Goal: Task Accomplishment & Management: Manage account settings

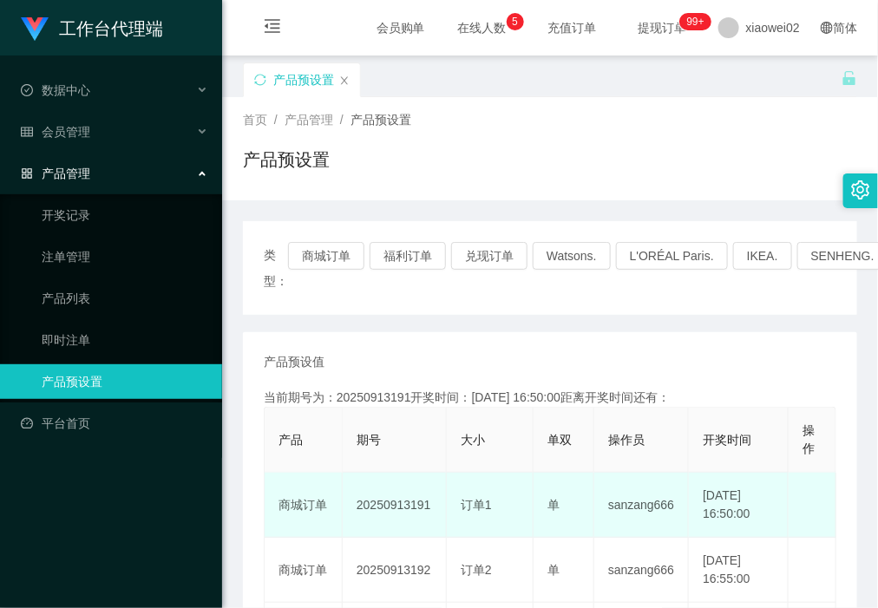
scroll to position [67, 0]
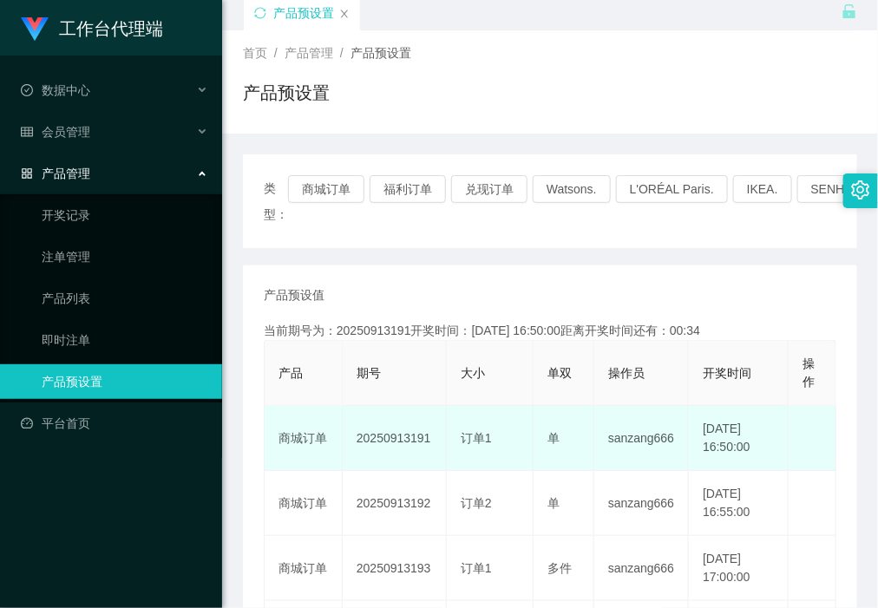
click at [404, 430] on td "20250913191" at bounding box center [395, 438] width 104 height 65
copy td "20250913191"
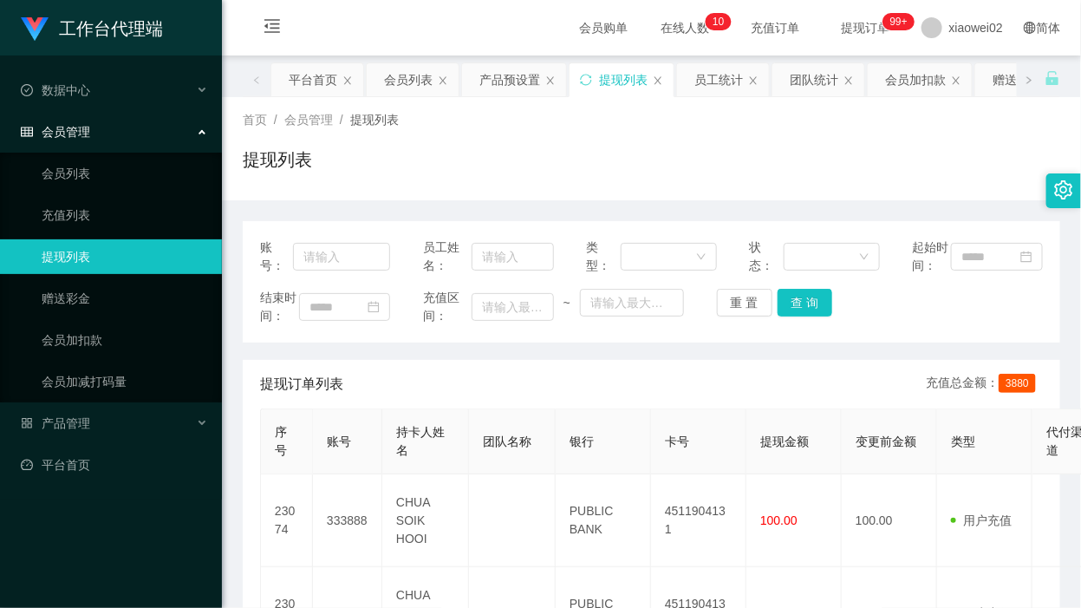
drag, startPoint x: 162, startPoint y: 526, endPoint x: 170, endPoint y: 520, distance: 9.4
click at [169, 522] on div "工作台代理端 数据中心 会员管理 会员列表 充值列表 提现列表 赠送彩金 会员加扣款 会员加减打码量 产品管理 平台首页" at bounding box center [111, 304] width 222 height 608
click at [117, 422] on div "产品管理" at bounding box center [111, 423] width 222 height 35
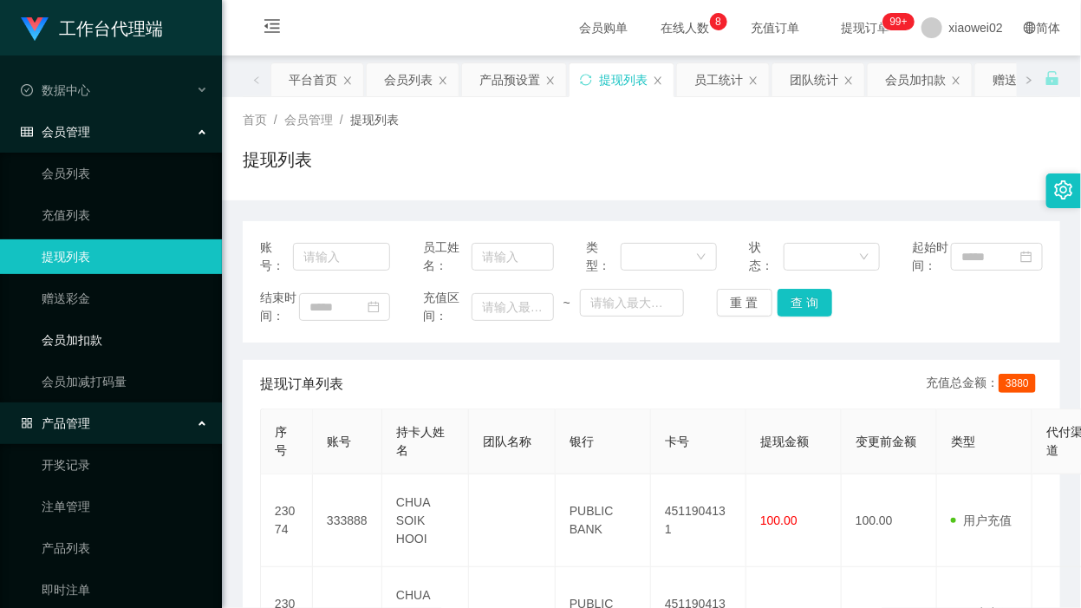
scroll to position [100, 0]
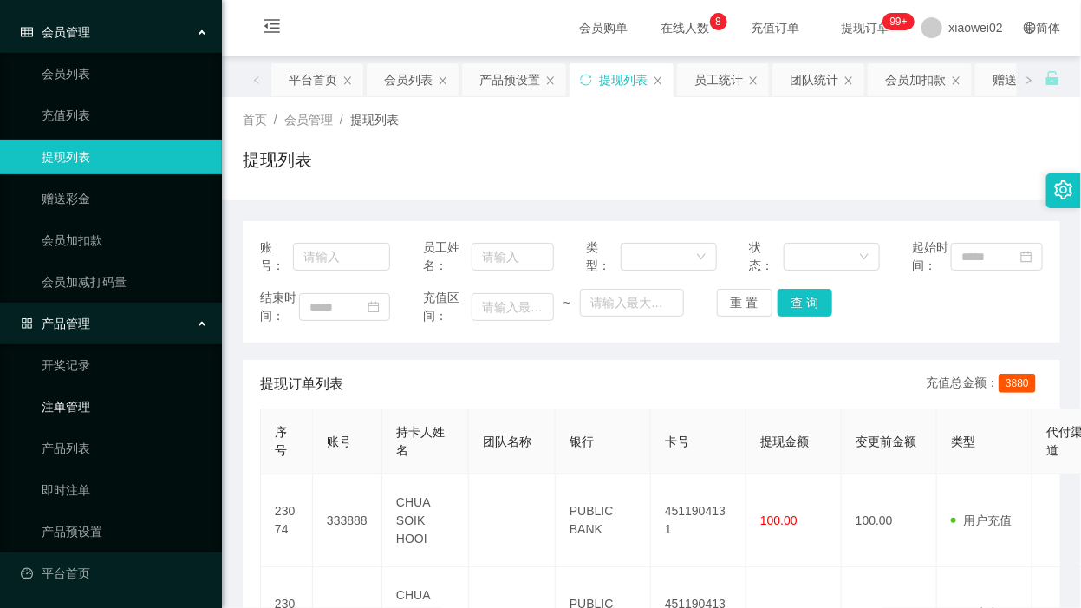
click at [107, 408] on link "注单管理" at bounding box center [125, 406] width 167 height 35
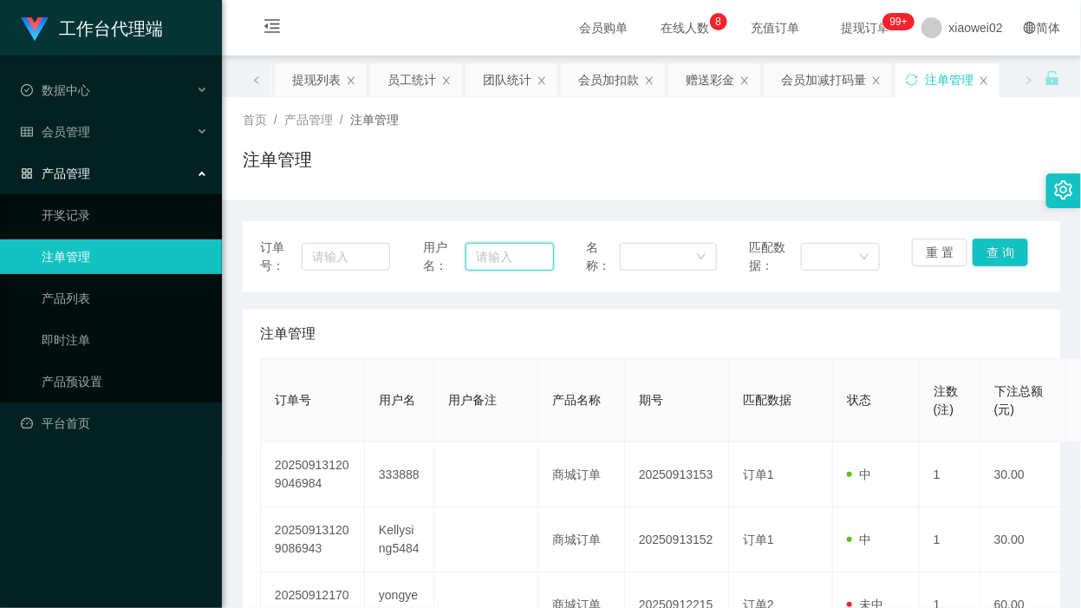
drag, startPoint x: 530, startPoint y: 256, endPoint x: 549, endPoint y: 256, distance: 19.1
click at [530, 256] on input "text" at bounding box center [510, 257] width 88 height 28
paste input "333888"
type input "333888"
click at [989, 248] on button "查 询" at bounding box center [1001, 252] width 56 height 28
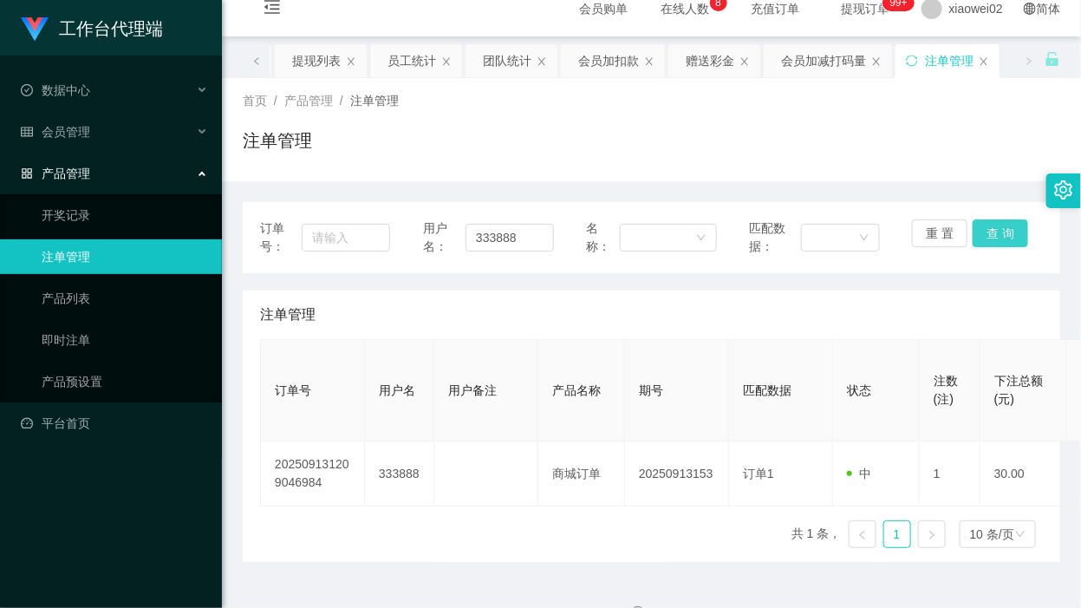
scroll to position [54, 0]
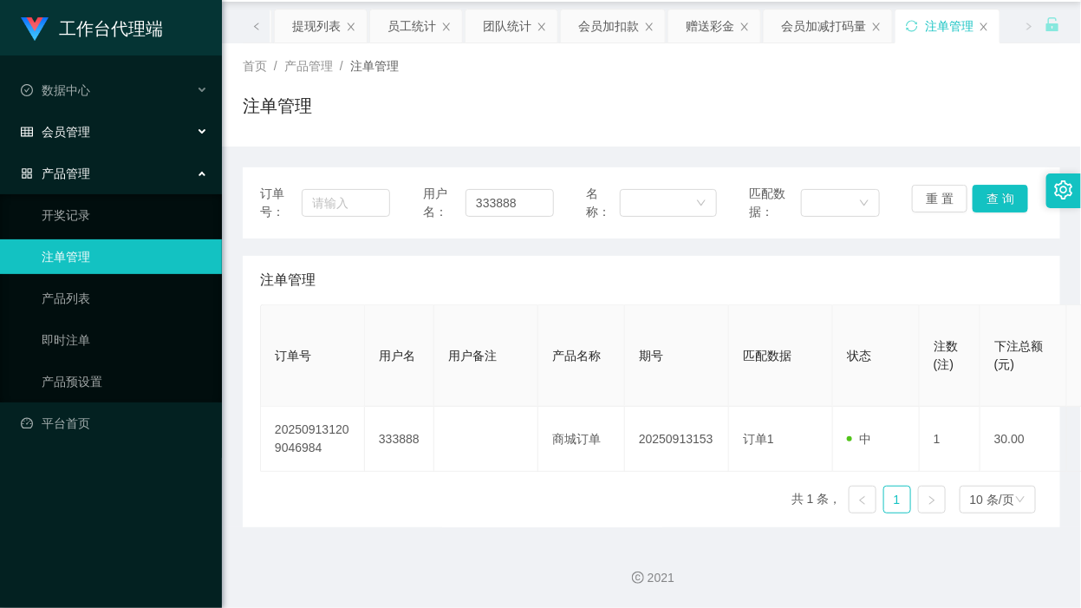
click at [91, 120] on div "会员管理" at bounding box center [111, 131] width 222 height 35
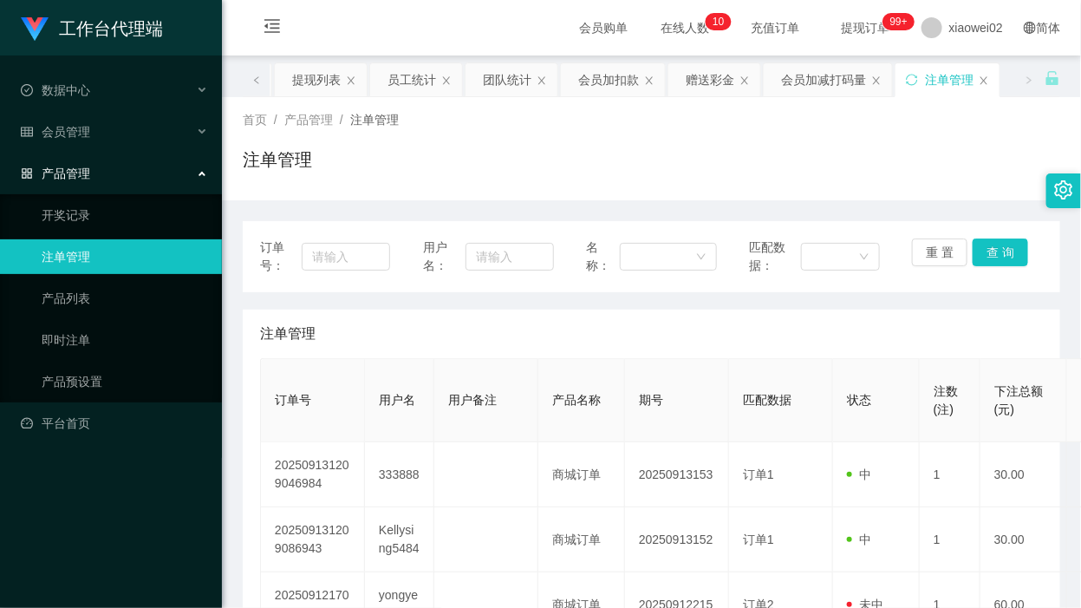
scroll to position [108, 0]
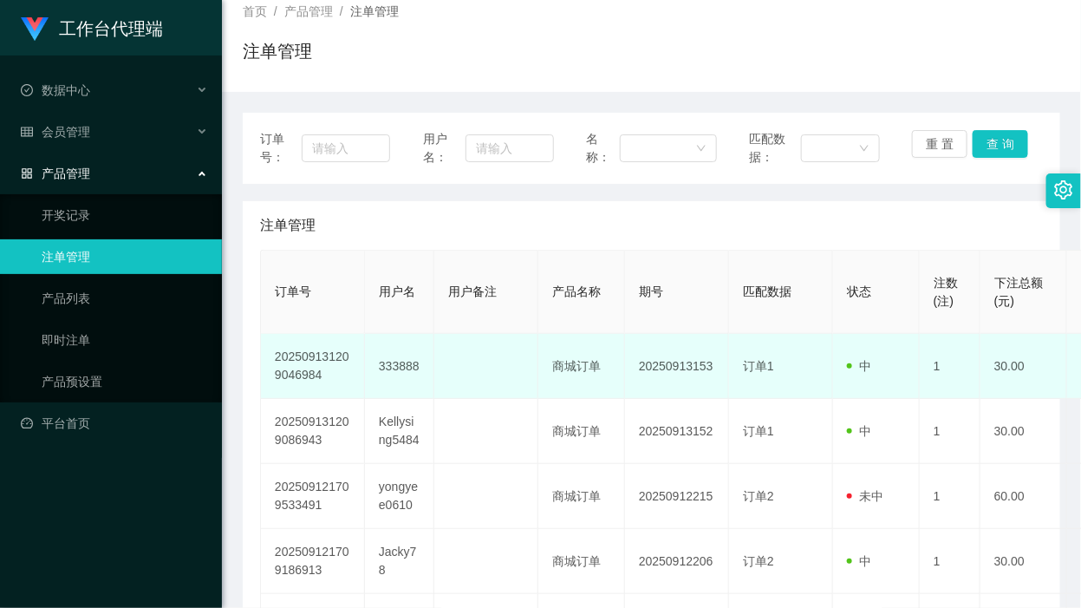
click at [384, 361] on td "333888" at bounding box center [399, 366] width 69 height 65
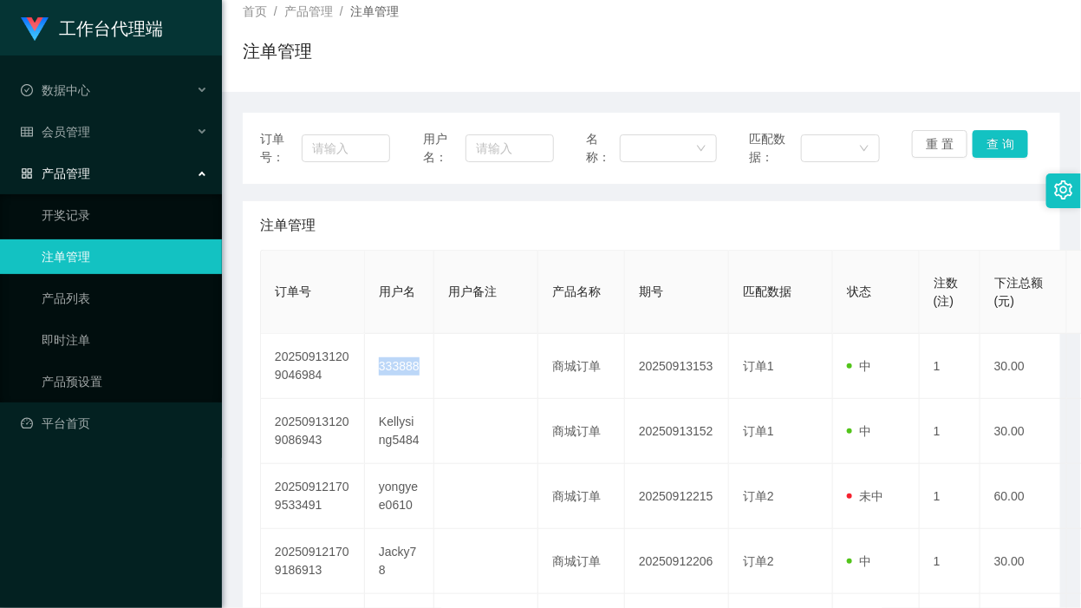
copy td "333888"
click at [89, 418] on link "平台首页" at bounding box center [114, 423] width 187 height 35
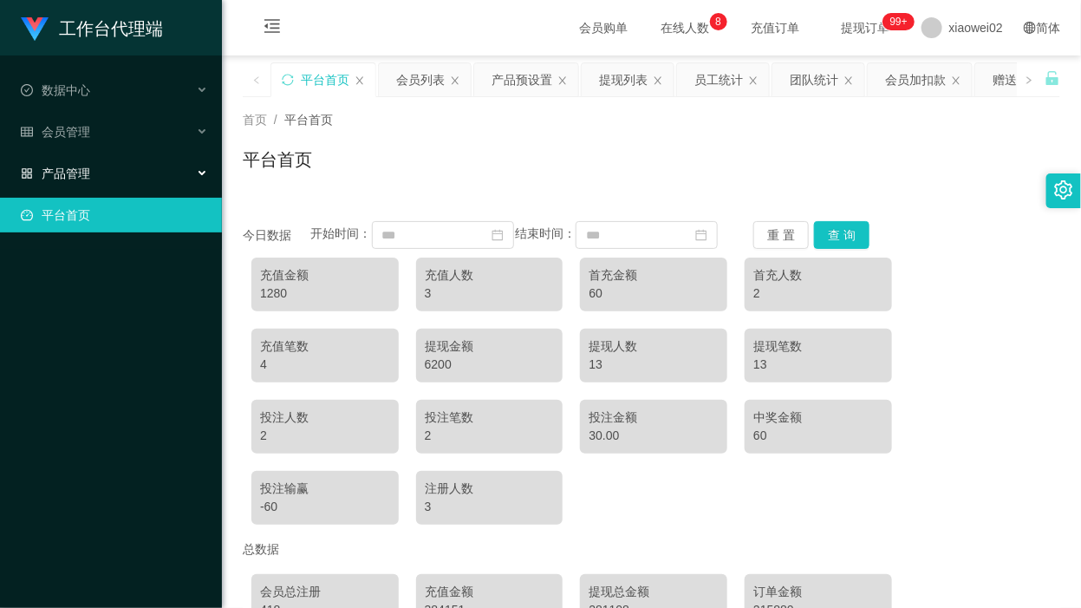
click at [114, 167] on div "产品管理" at bounding box center [111, 173] width 222 height 35
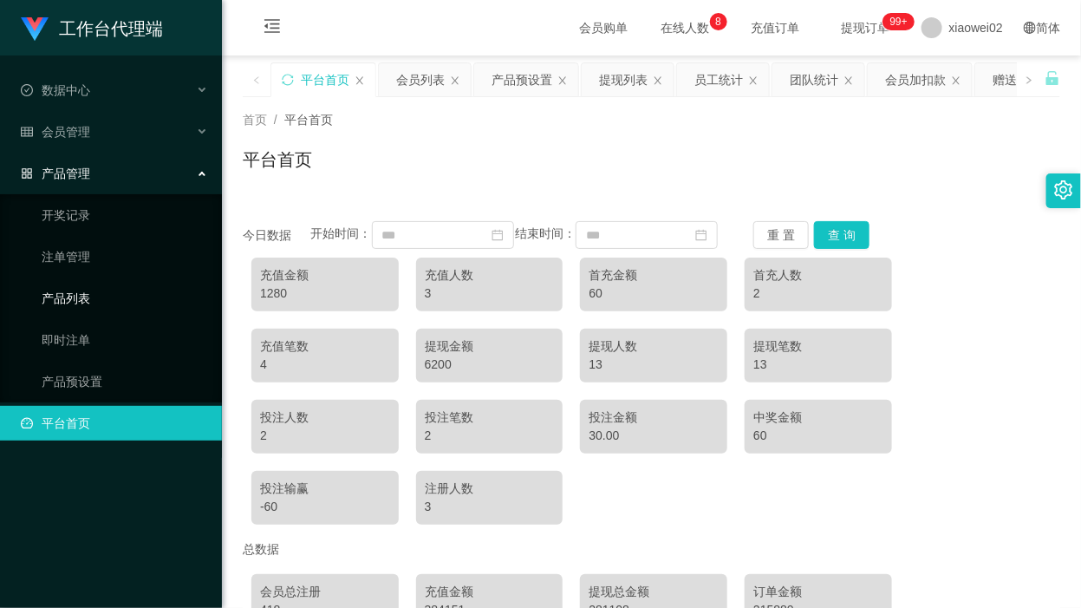
click at [82, 300] on link "产品列表" at bounding box center [125, 298] width 167 height 35
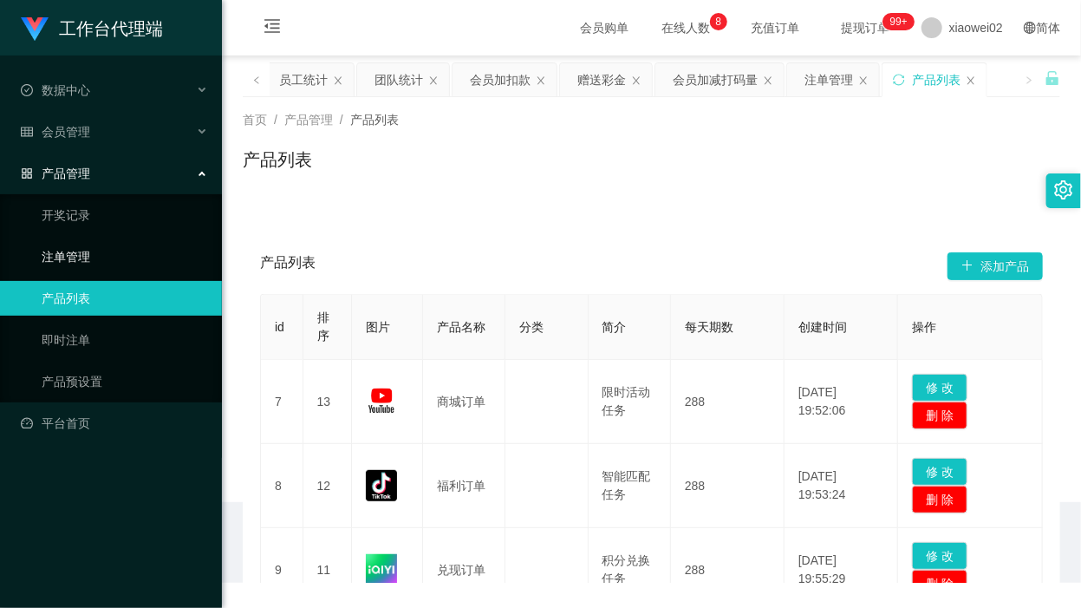
click at [56, 253] on link "注单管理" at bounding box center [125, 256] width 167 height 35
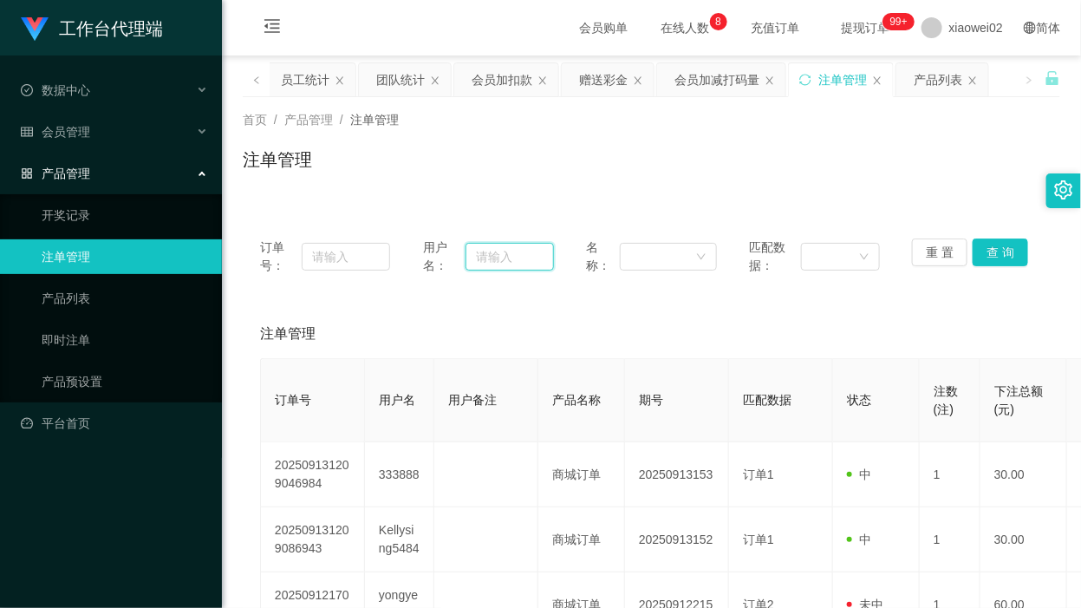
click at [501, 253] on input "text" at bounding box center [510, 257] width 88 height 28
paste input "333888"
type input "333888"
click at [985, 247] on button "查 询" at bounding box center [1001, 252] width 56 height 28
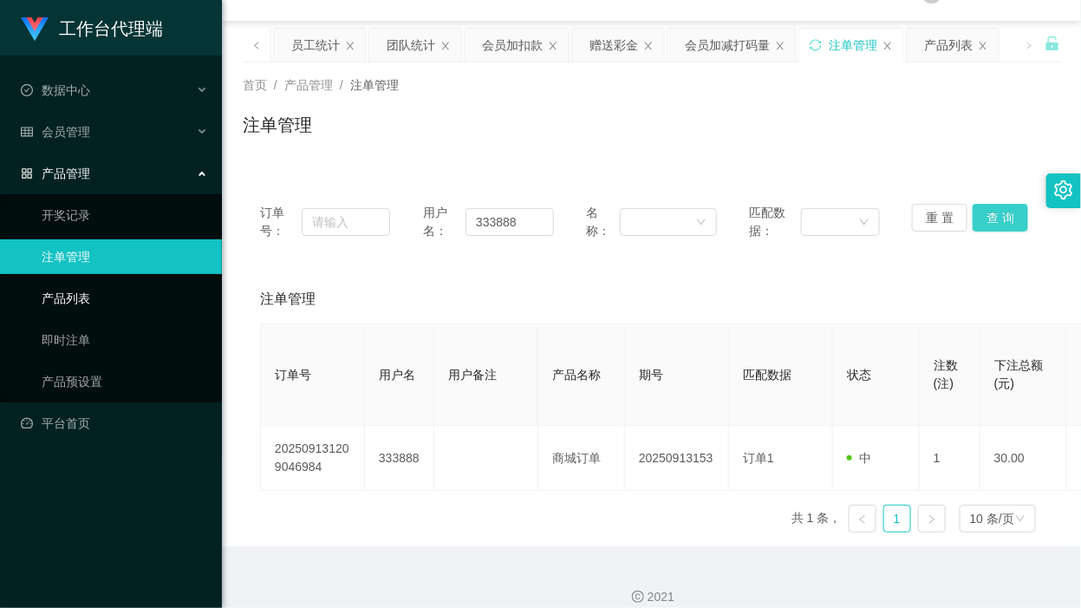
scroll to position [54, 0]
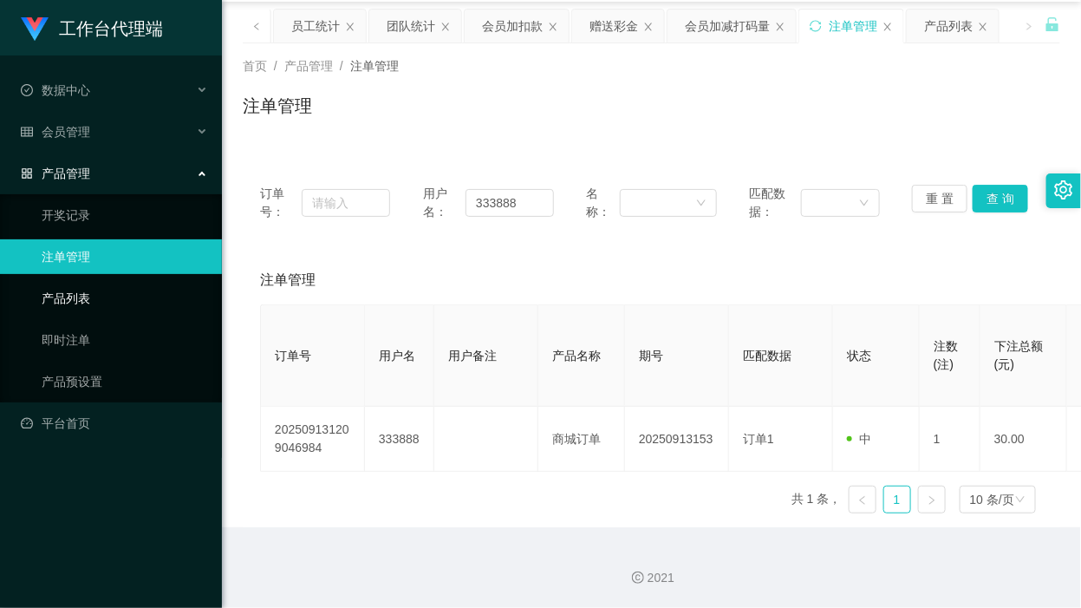
click at [123, 304] on link "产品列表" at bounding box center [125, 298] width 167 height 35
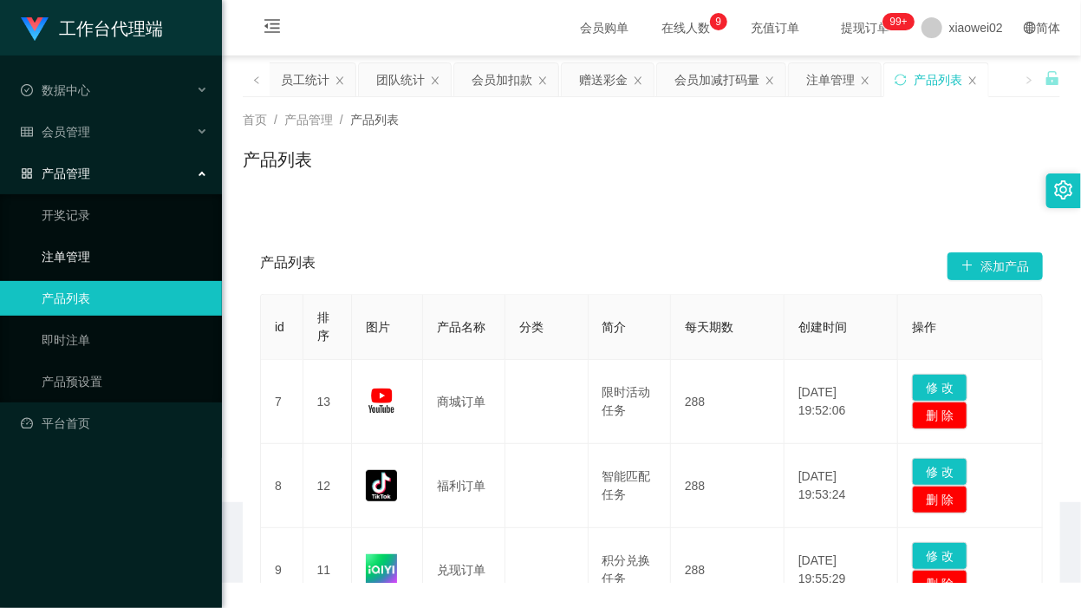
click at [93, 243] on link "注单管理" at bounding box center [125, 256] width 167 height 35
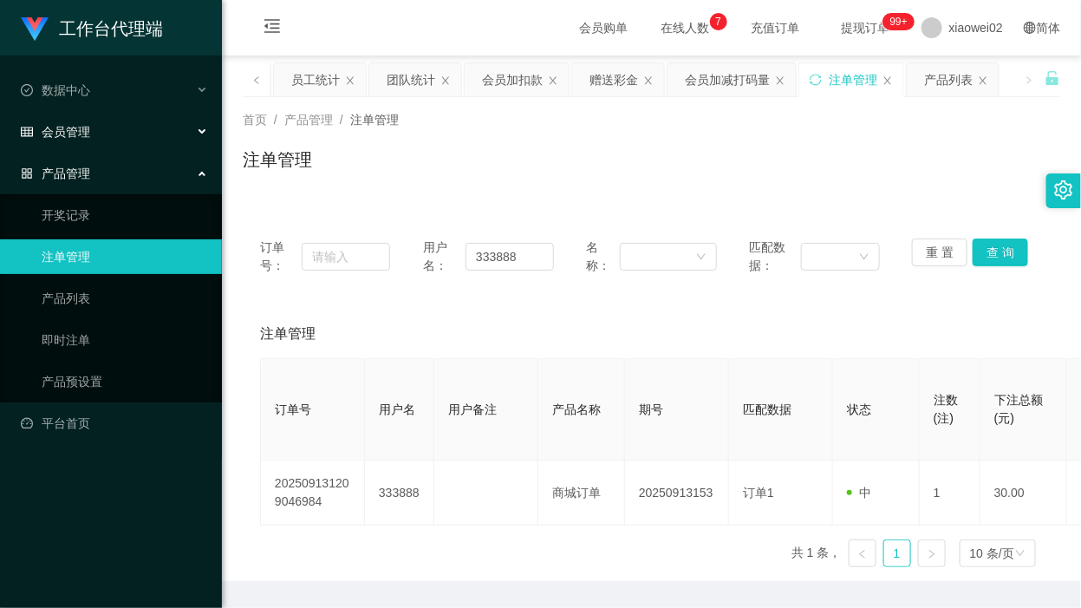
click at [101, 137] on div "会员管理" at bounding box center [111, 131] width 222 height 35
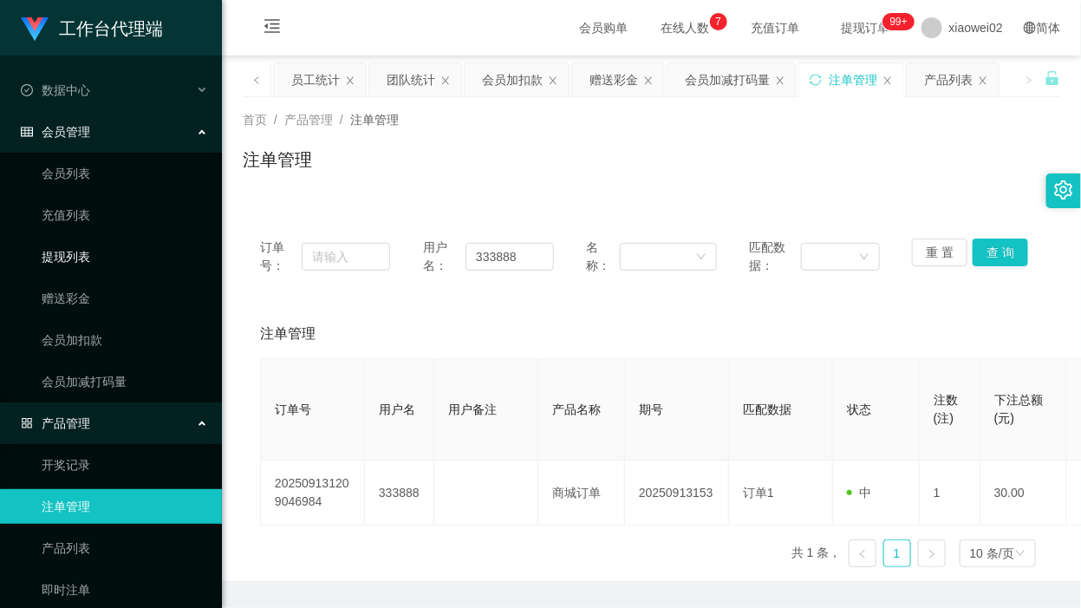
click at [101, 252] on link "提现列表" at bounding box center [125, 256] width 167 height 35
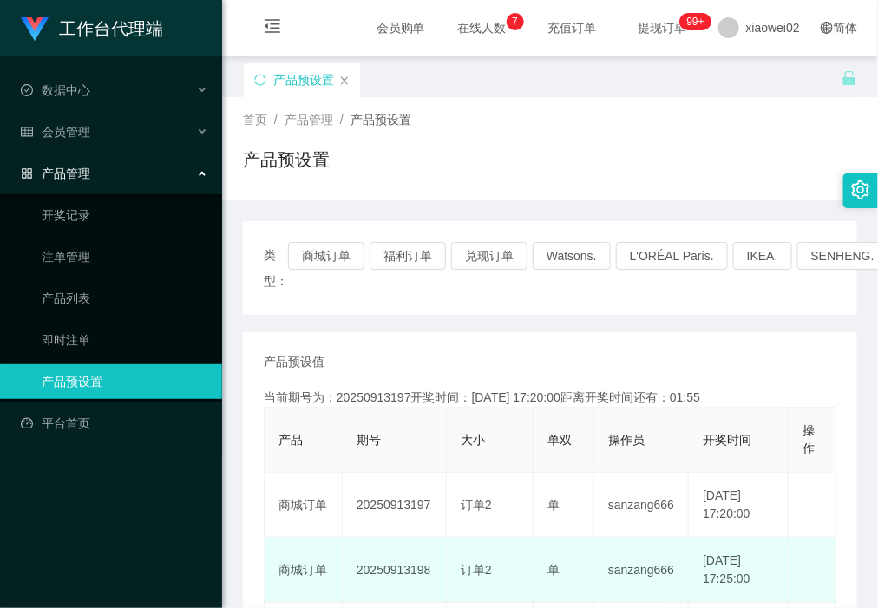
click at [387, 568] on td "20250913198" at bounding box center [395, 570] width 104 height 65
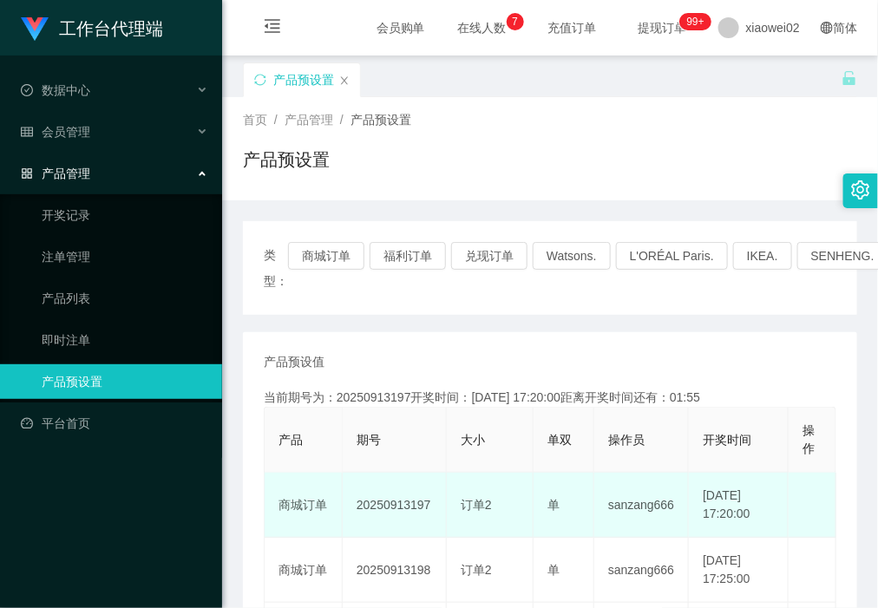
copy td "20250913198"
click at [410, 501] on td "20250913199" at bounding box center [395, 505] width 104 height 65
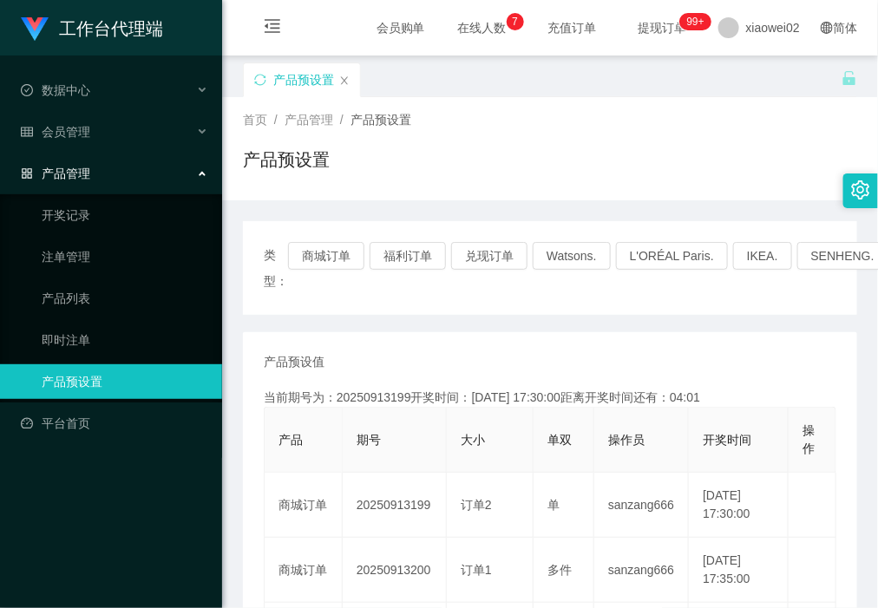
copy td "20250913199"
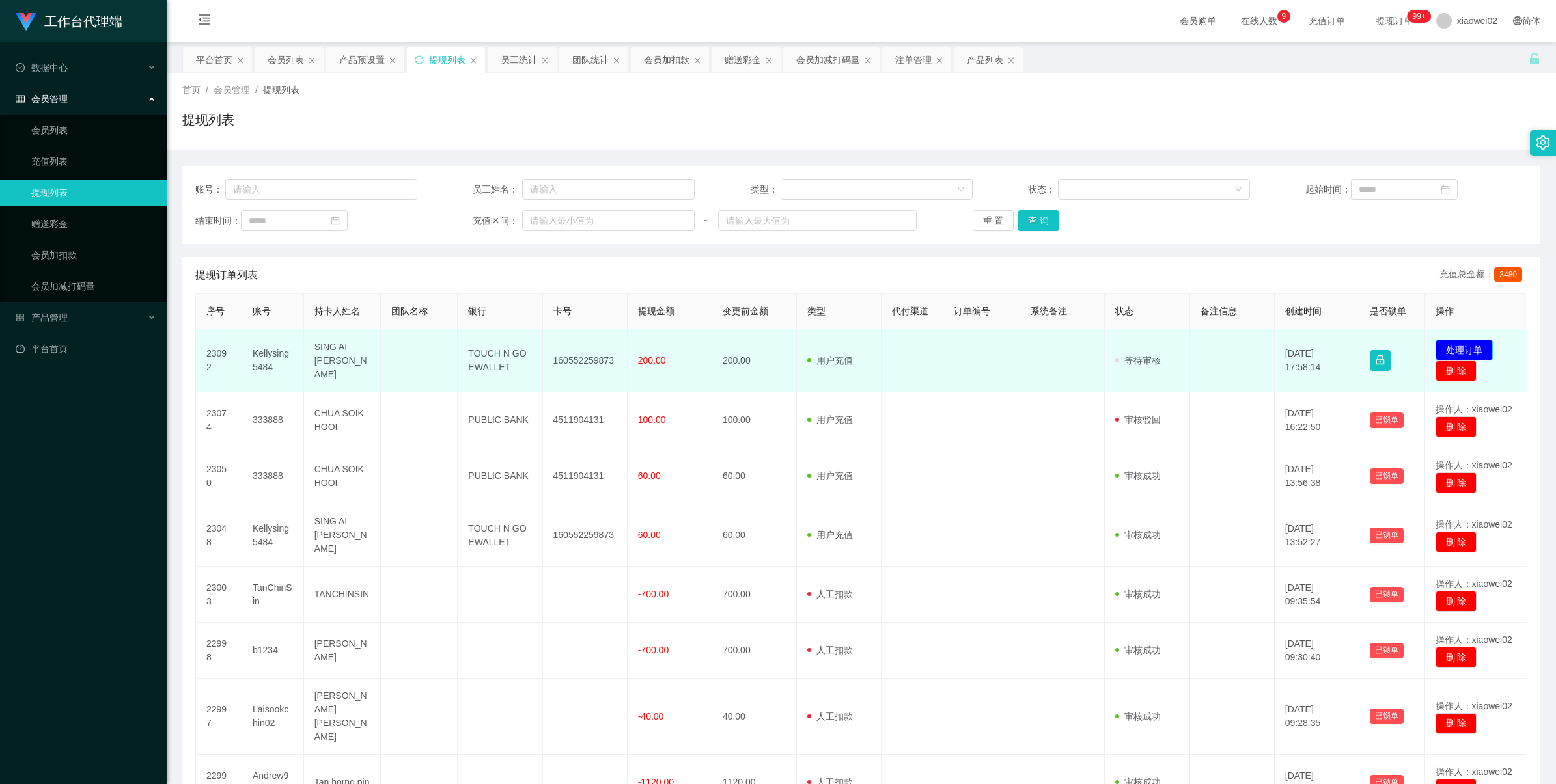
click at [1446, 350] on button "处理订单" at bounding box center [1464, 350] width 57 height 21
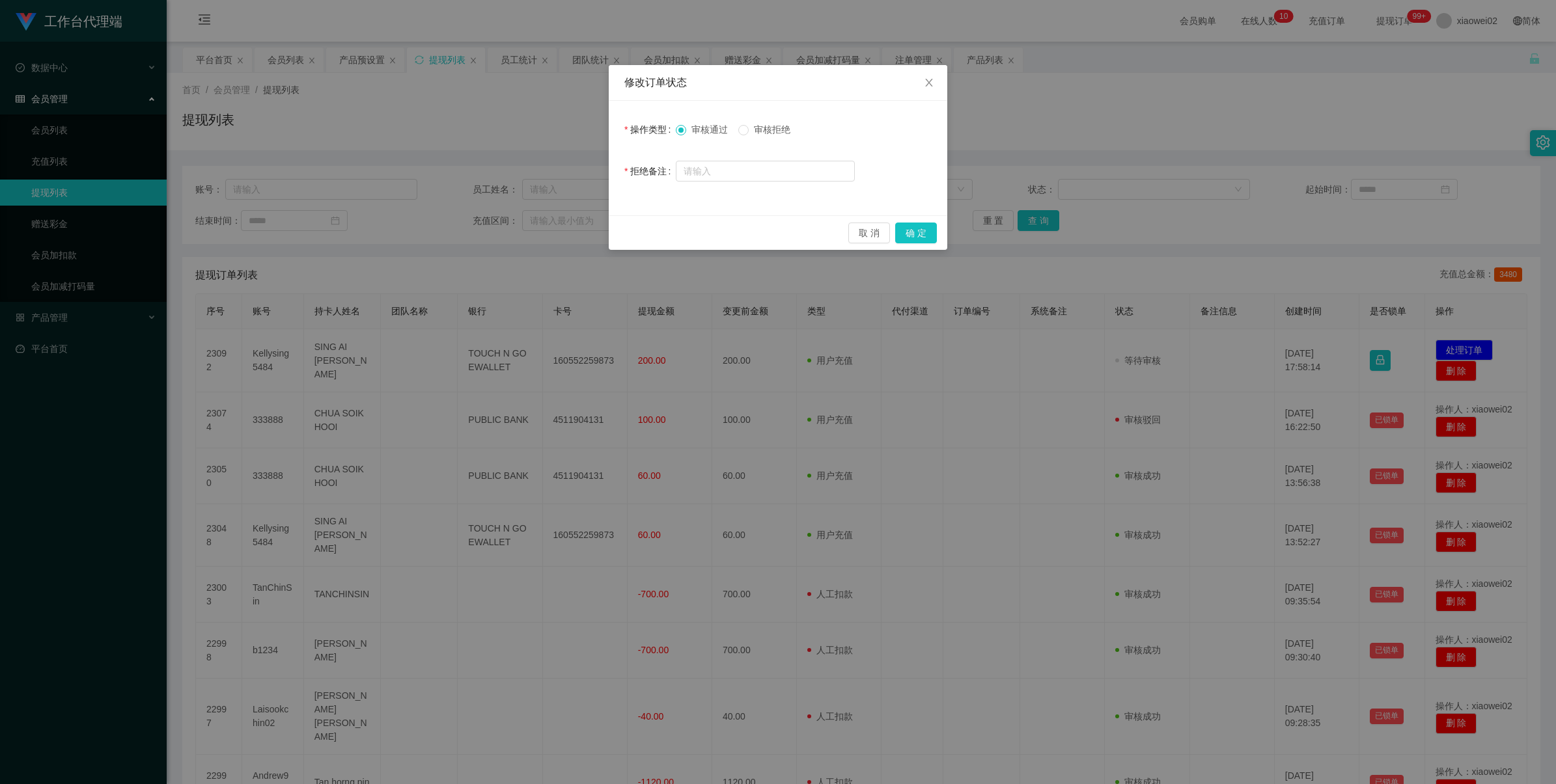
click at [767, 128] on span "审核拒绝" at bounding box center [772, 130] width 47 height 11
click at [919, 229] on button "确 定" at bounding box center [916, 233] width 42 height 21
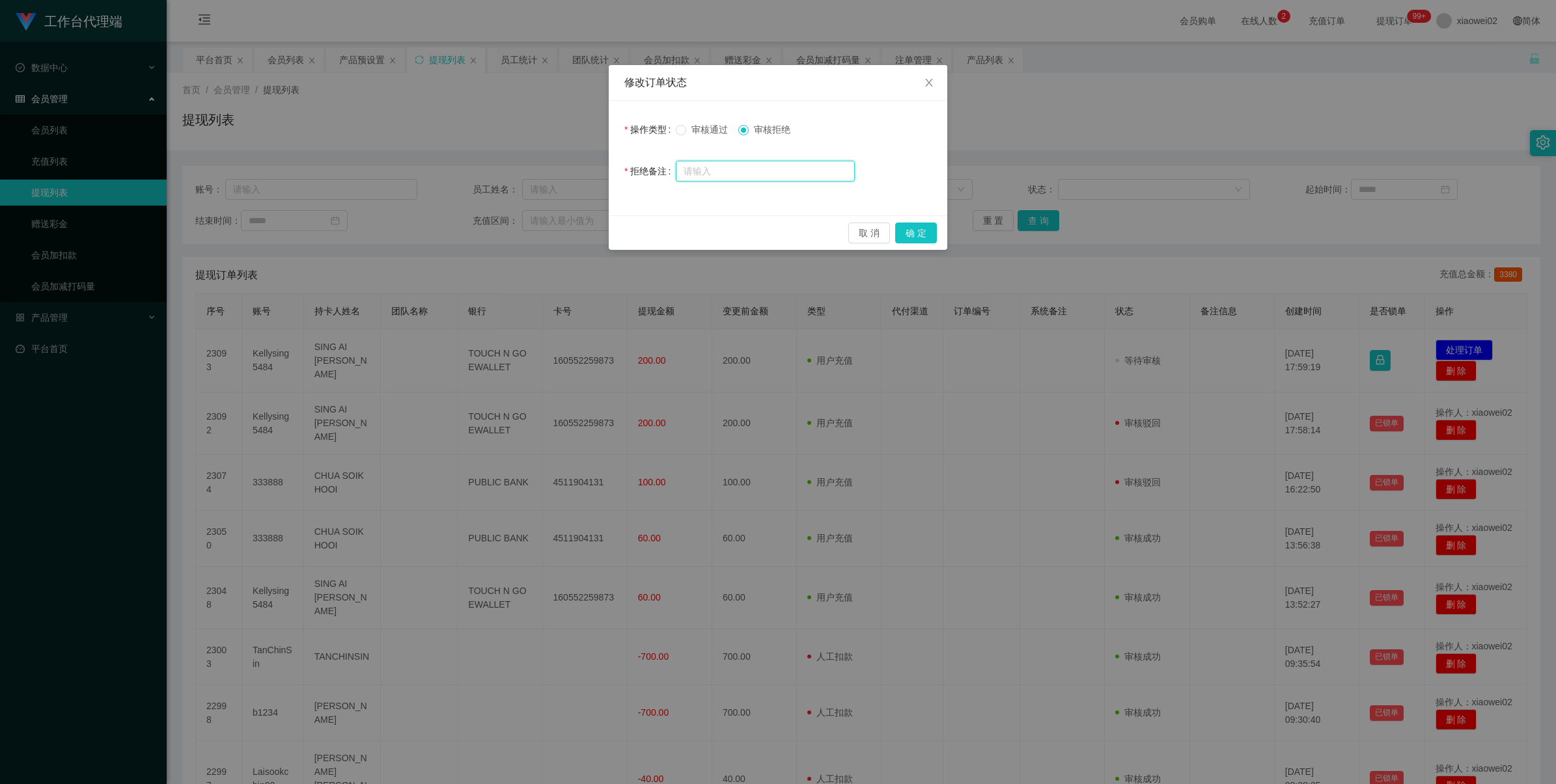
click at [755, 170] on input "text" at bounding box center [765, 171] width 179 height 21
type input "j"
type input "积分错误"
click at [922, 230] on button "确 定" at bounding box center [916, 233] width 42 height 21
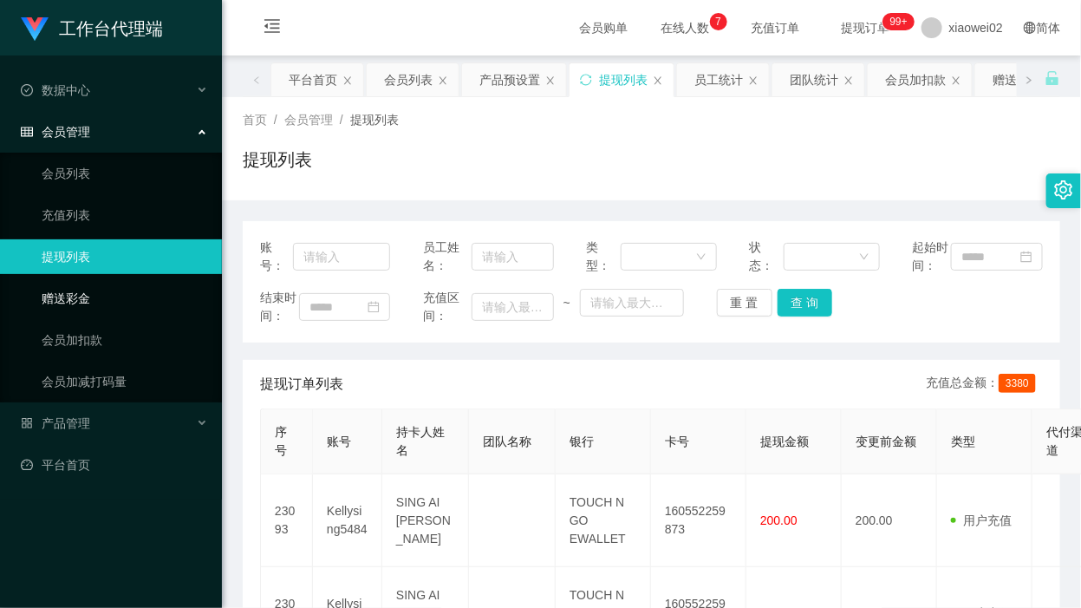
click at [136, 286] on link "赠送彩金" at bounding box center [125, 298] width 167 height 35
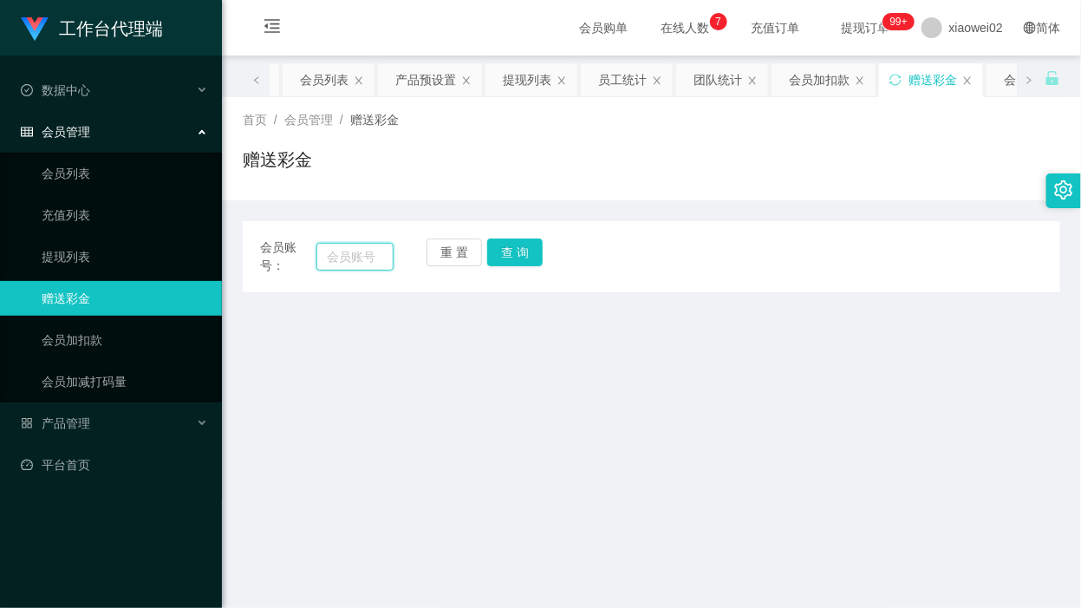
click at [338, 260] on input "text" at bounding box center [355, 257] width 77 height 28
paste input "Kellysing5484"
type input "Kellysing5484"
click at [503, 263] on button "查 询" at bounding box center [515, 252] width 56 height 28
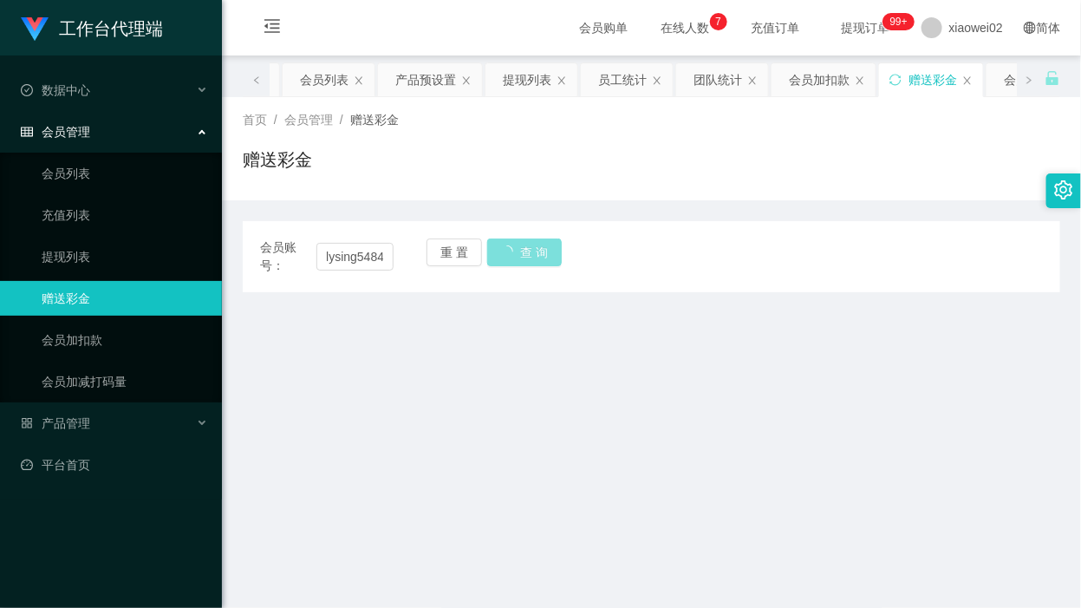
scroll to position [0, 0]
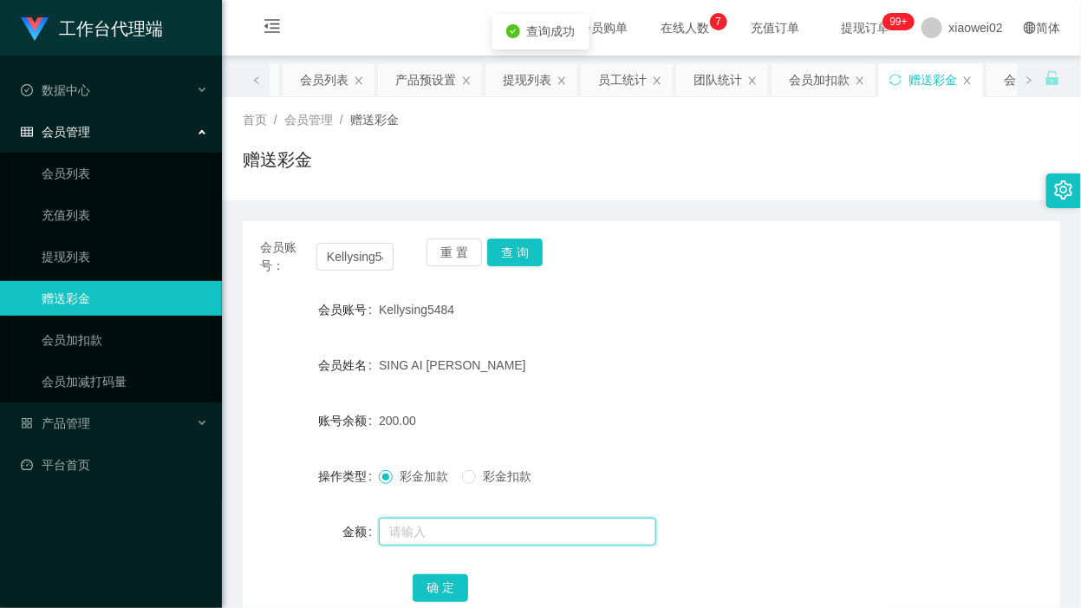
click at [427, 536] on input "text" at bounding box center [518, 532] width 278 height 28
type input "70"
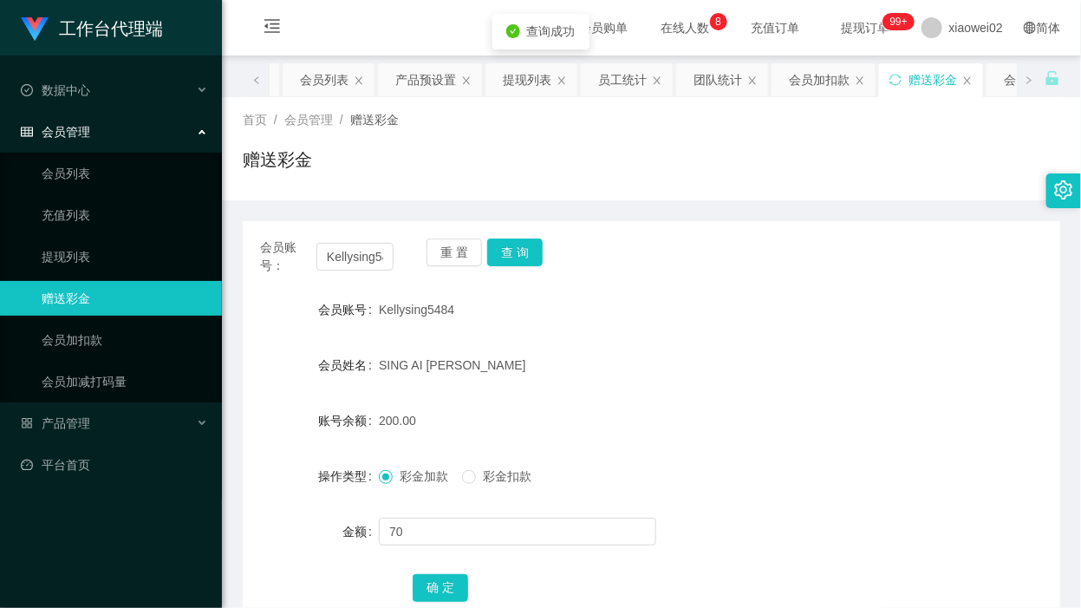
click at [509, 486] on div "彩金加款 彩金扣款" at bounding box center [617, 476] width 477 height 35
click at [517, 477] on span "彩金扣款" at bounding box center [507, 476] width 62 height 14
click at [447, 574] on button "确 定" at bounding box center [441, 588] width 56 height 28
click at [98, 431] on div "产品管理" at bounding box center [111, 423] width 222 height 35
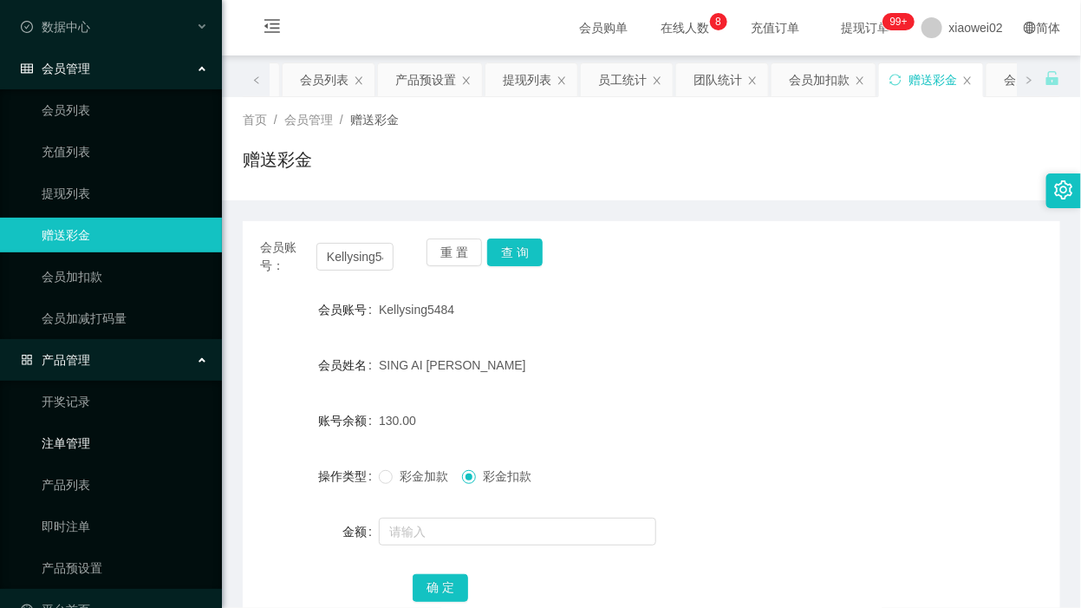
scroll to position [100, 0]
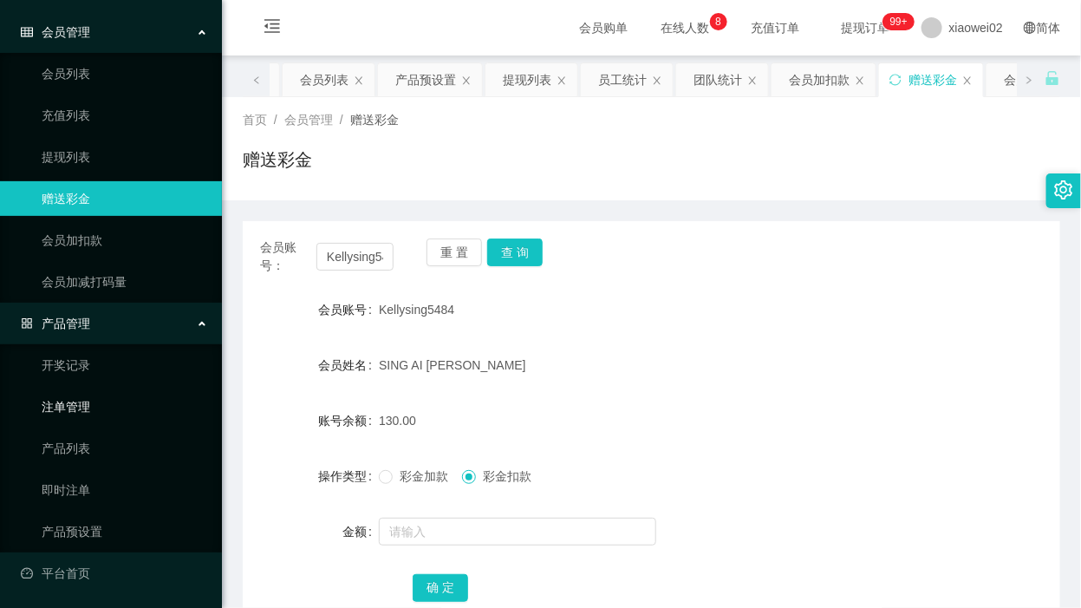
click at [84, 406] on link "注单管理" at bounding box center [125, 406] width 167 height 35
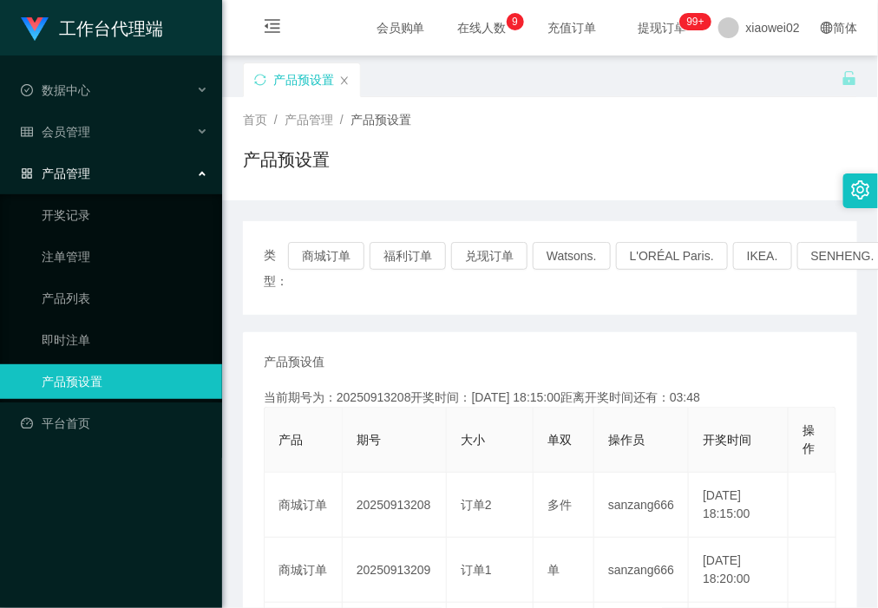
click at [800, 366] on div "产品预设值 添加期号" at bounding box center [550, 362] width 572 height 18
click at [81, 125] on span "会员管理" at bounding box center [55, 132] width 69 height 14
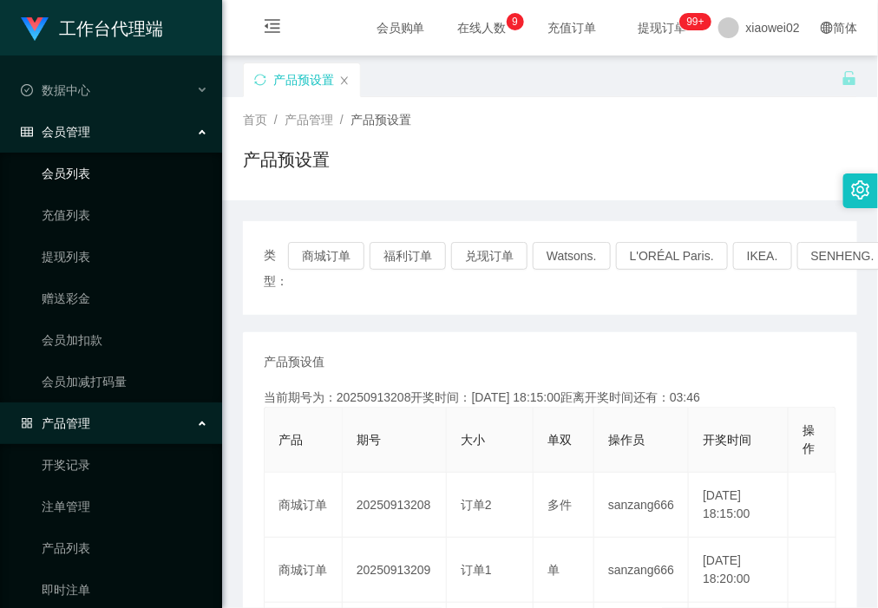
click at [92, 176] on link "会员列表" at bounding box center [125, 173] width 167 height 35
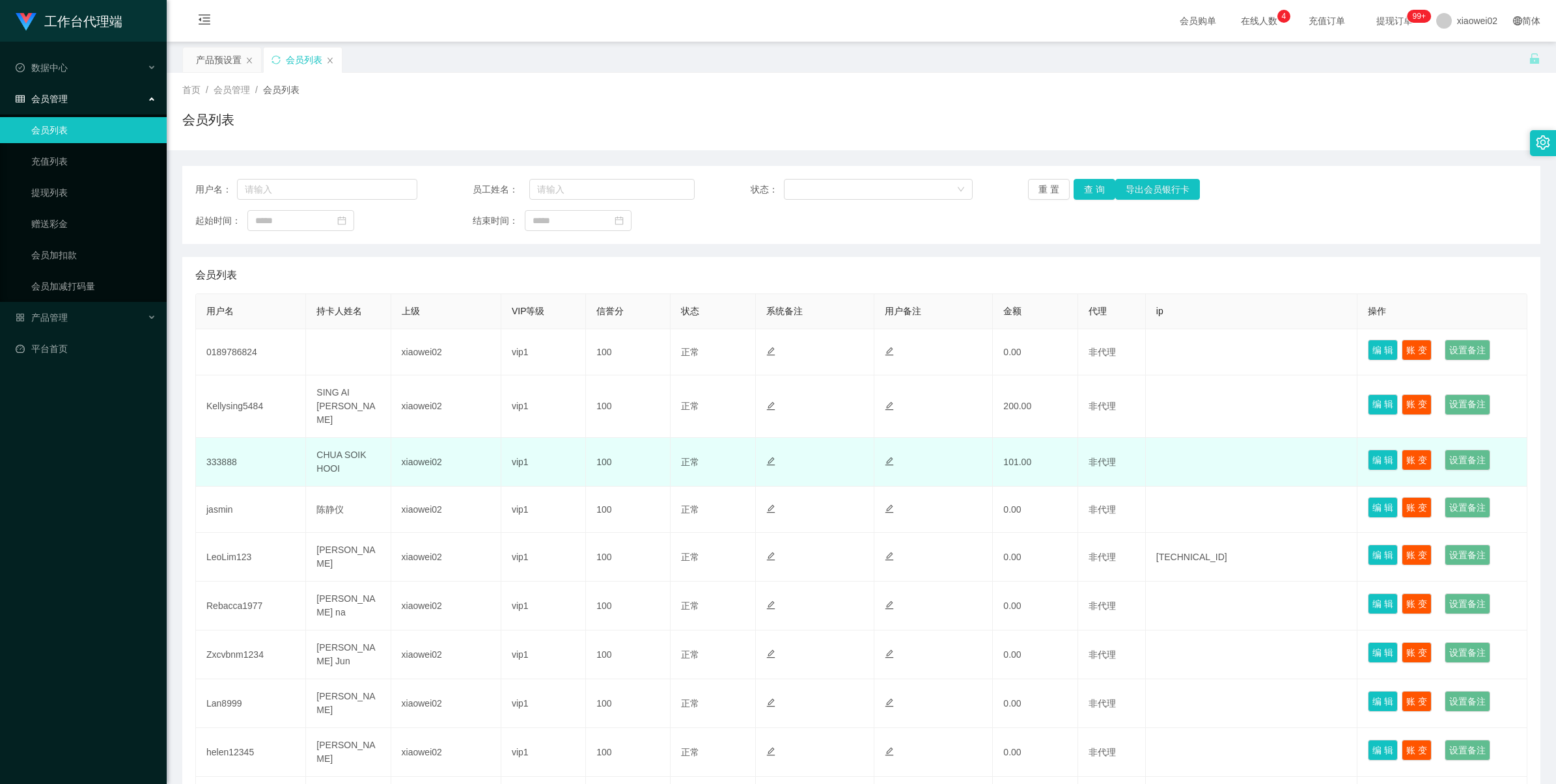
click at [224, 443] on td "333888" at bounding box center [251, 462] width 110 height 49
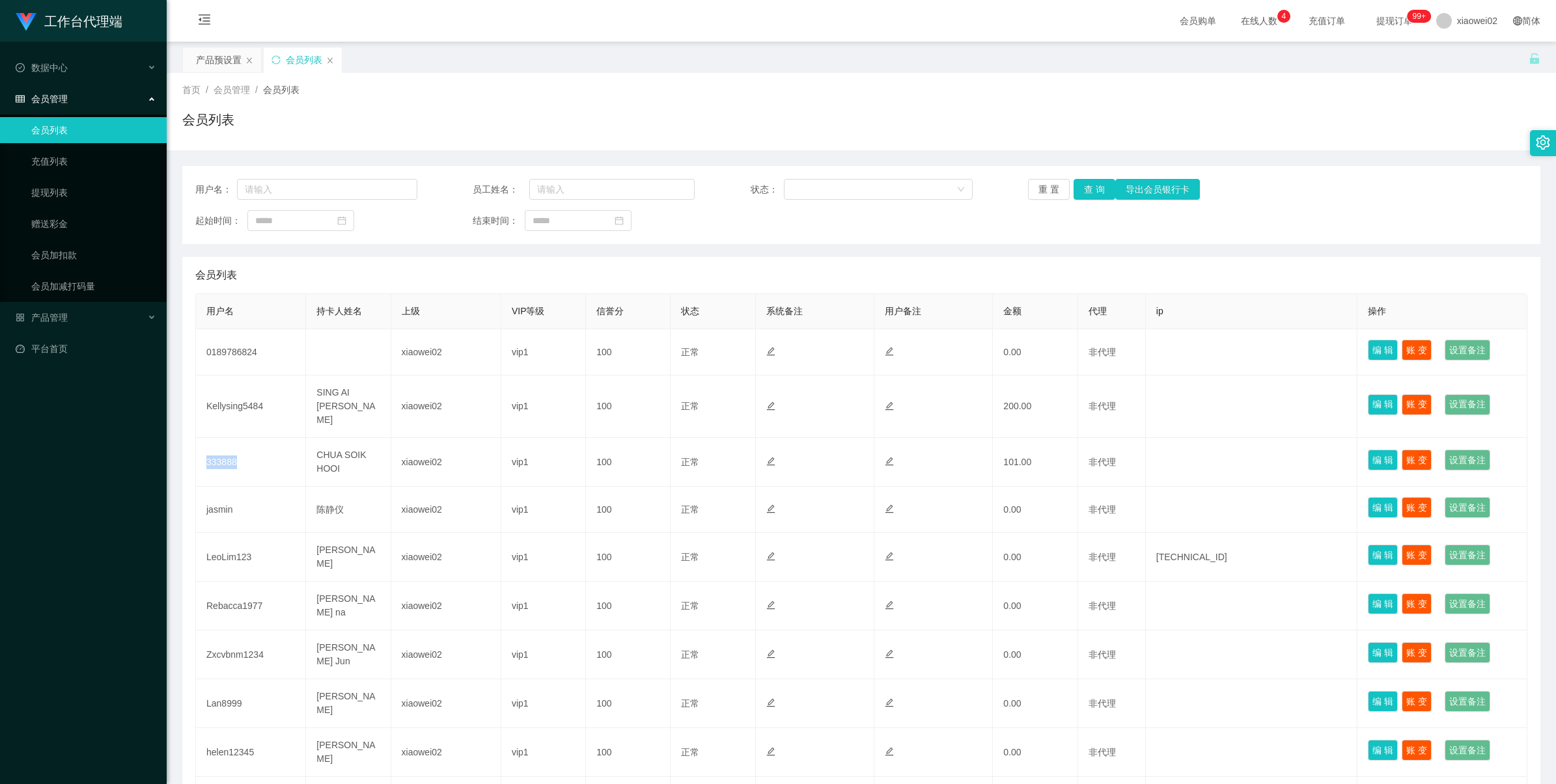
copy td "333888"
drag, startPoint x: 0, startPoint y: 0, endPoint x: 59, endPoint y: 314, distance: 319.5
click at [59, 314] on span "产品管理" at bounding box center [41, 317] width 52 height 11
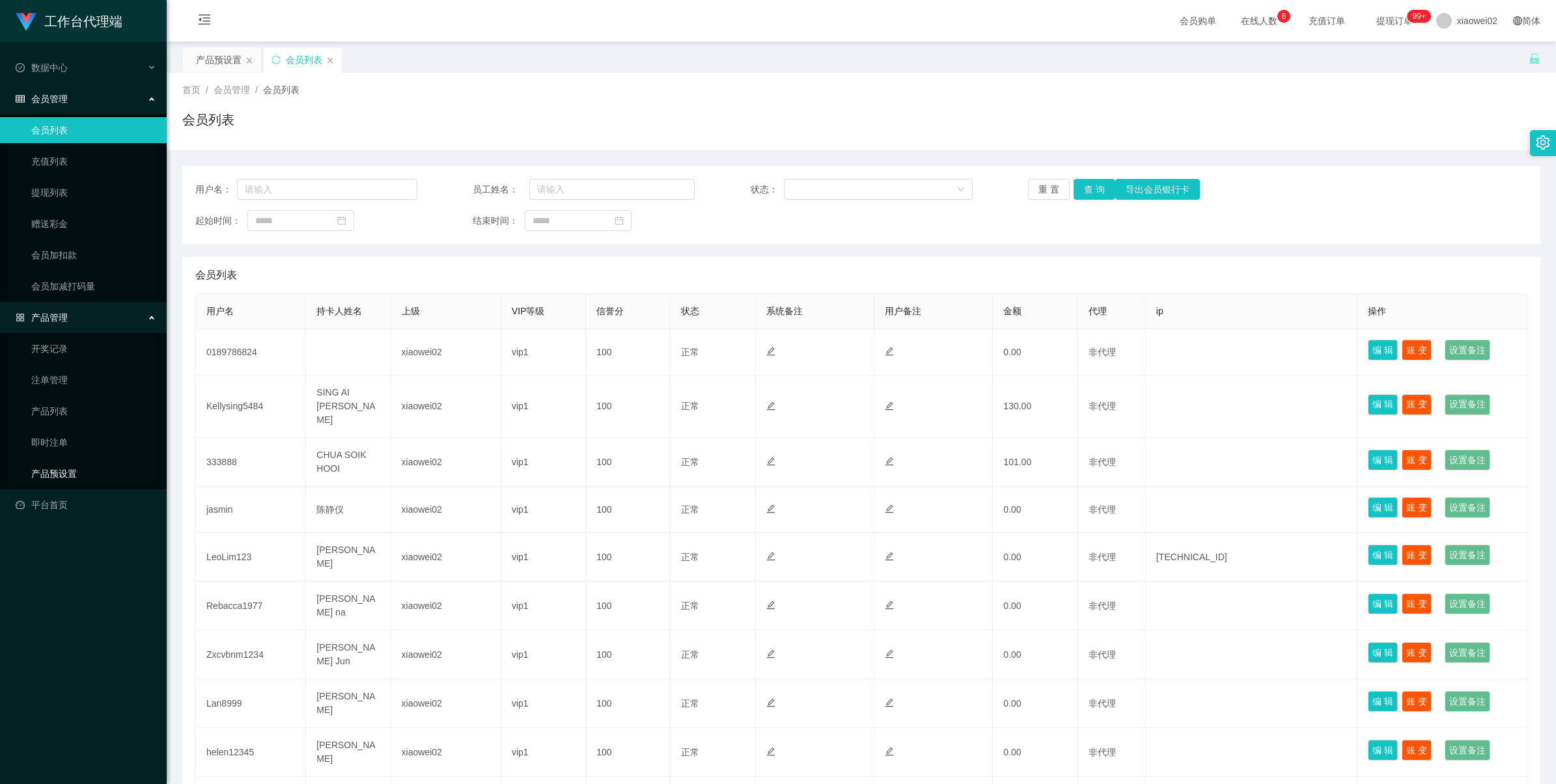
click at [88, 475] on link "产品预设置" at bounding box center [94, 473] width 125 height 26
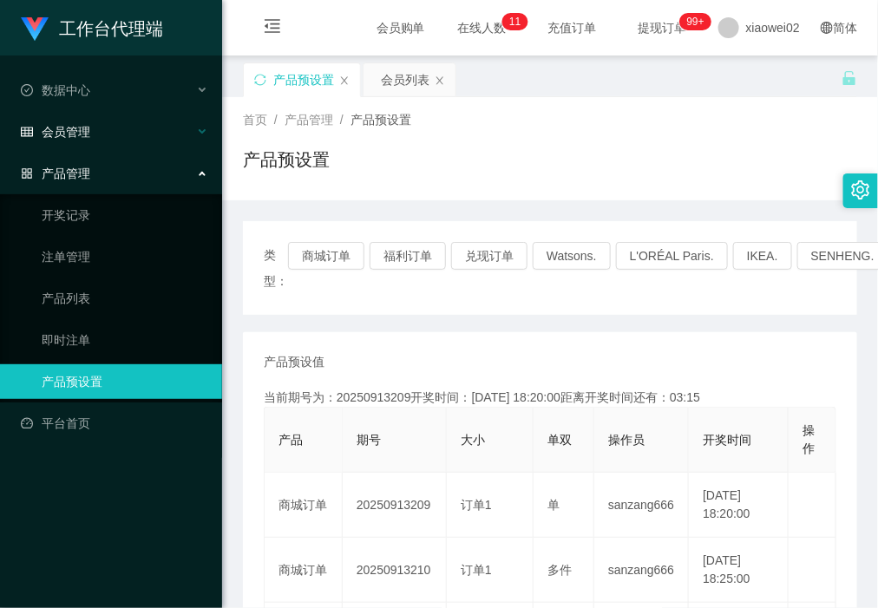
click at [107, 132] on div "会员管理" at bounding box center [111, 131] width 222 height 35
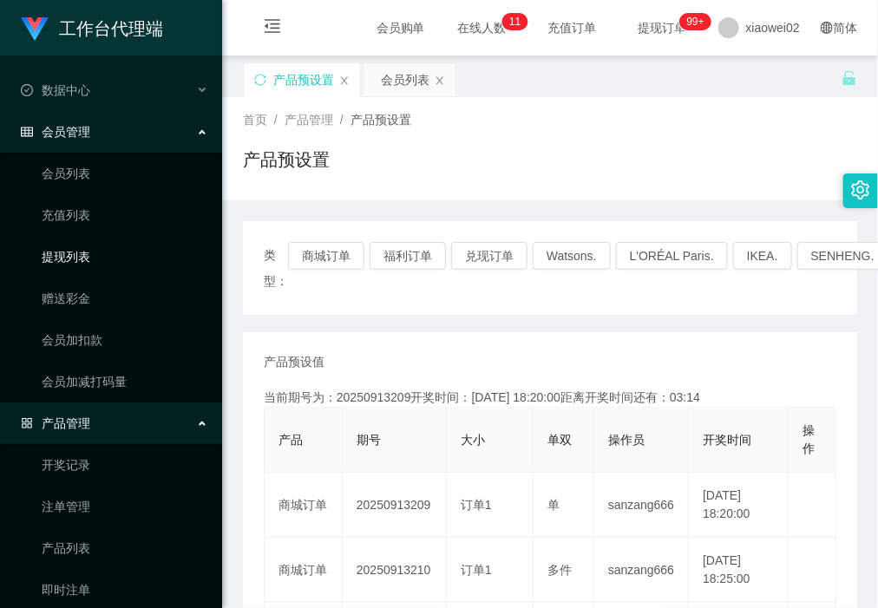
click at [100, 260] on link "提现列表" at bounding box center [125, 256] width 167 height 35
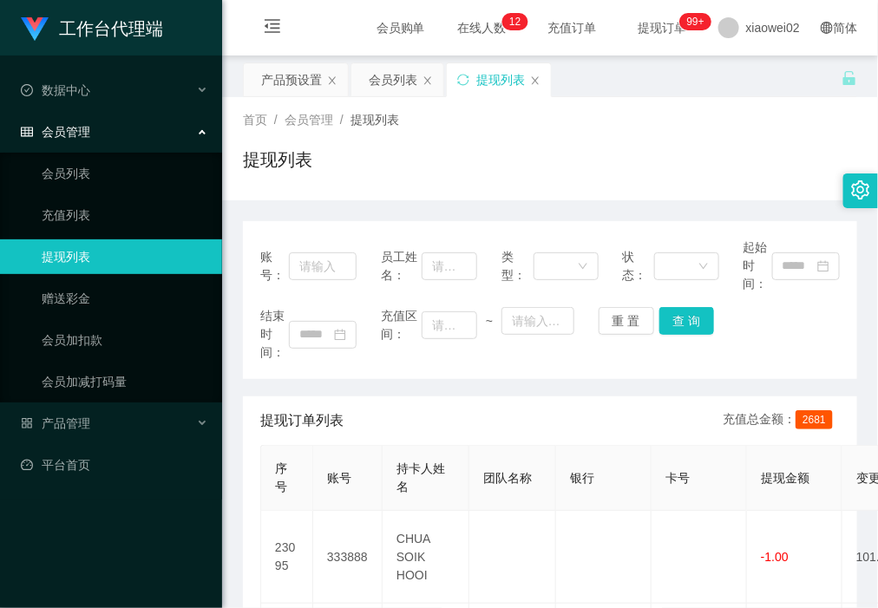
scroll to position [217, 0]
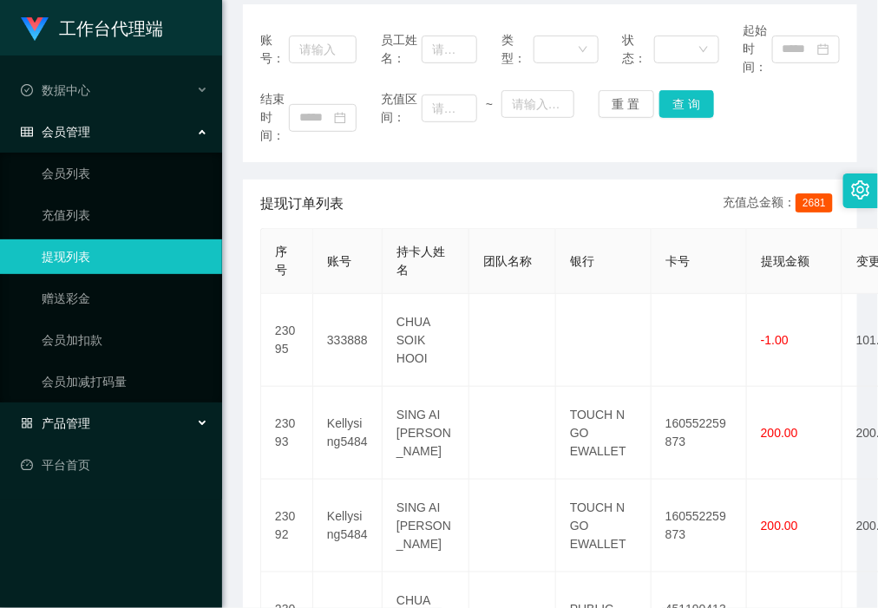
click at [107, 416] on div "产品管理" at bounding box center [111, 423] width 222 height 35
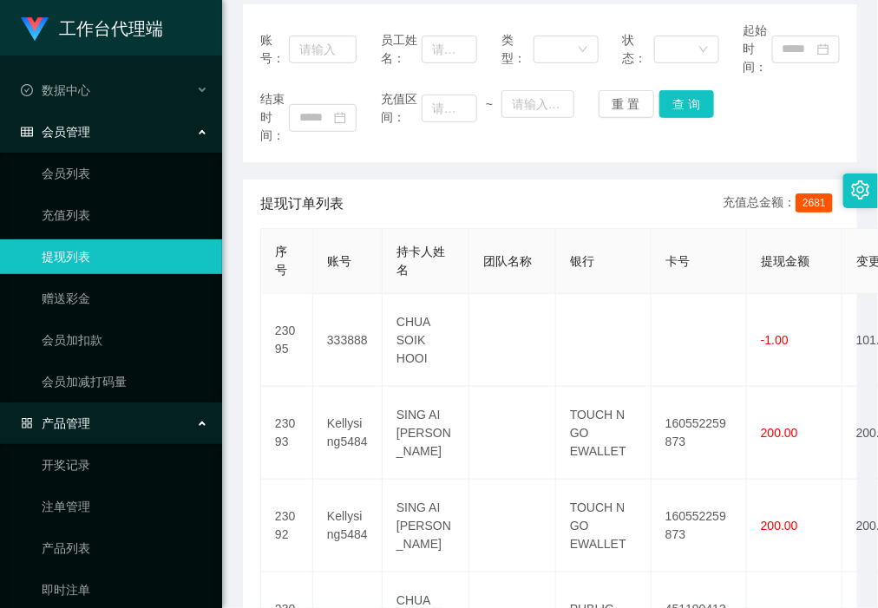
scroll to position [100, 0]
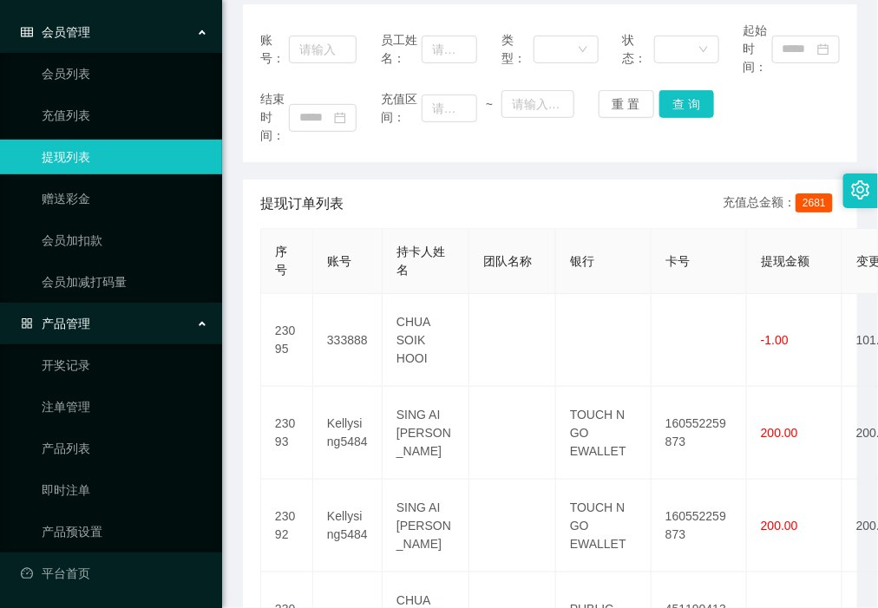
click at [104, 403] on link "注单管理" at bounding box center [125, 406] width 167 height 35
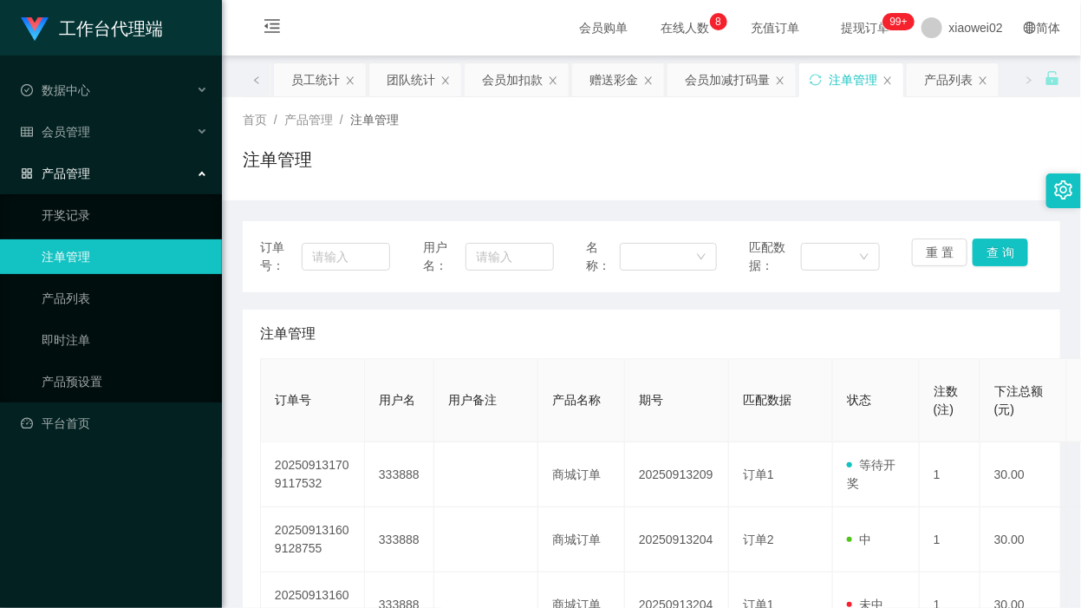
click at [120, 149] on li "会员管理" at bounding box center [111, 133] width 222 height 38
click at [123, 134] on div "会员管理" at bounding box center [111, 131] width 222 height 35
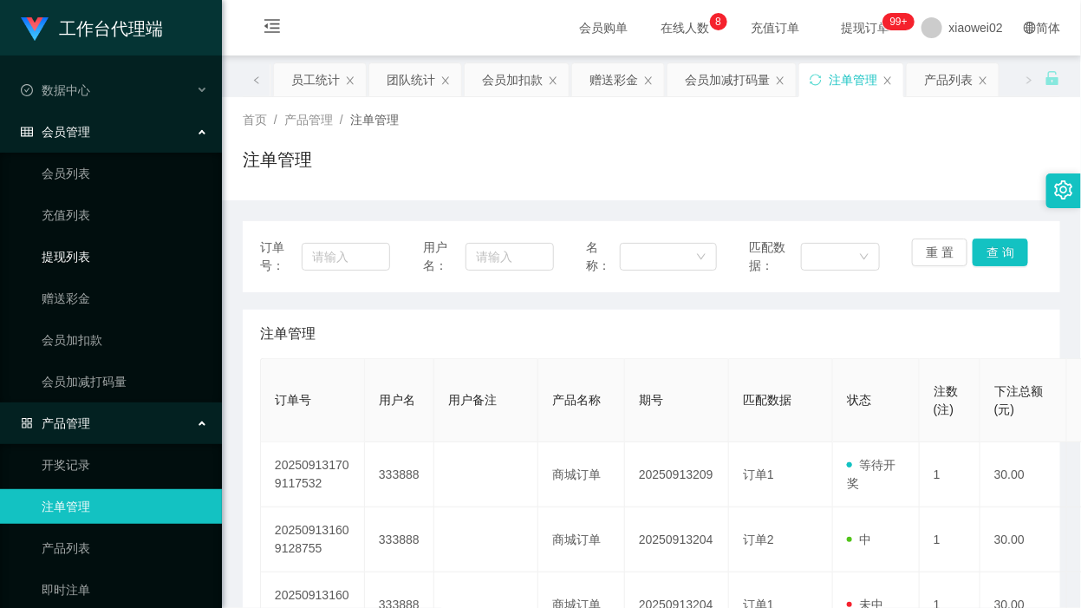
click at [89, 271] on link "提现列表" at bounding box center [125, 256] width 167 height 35
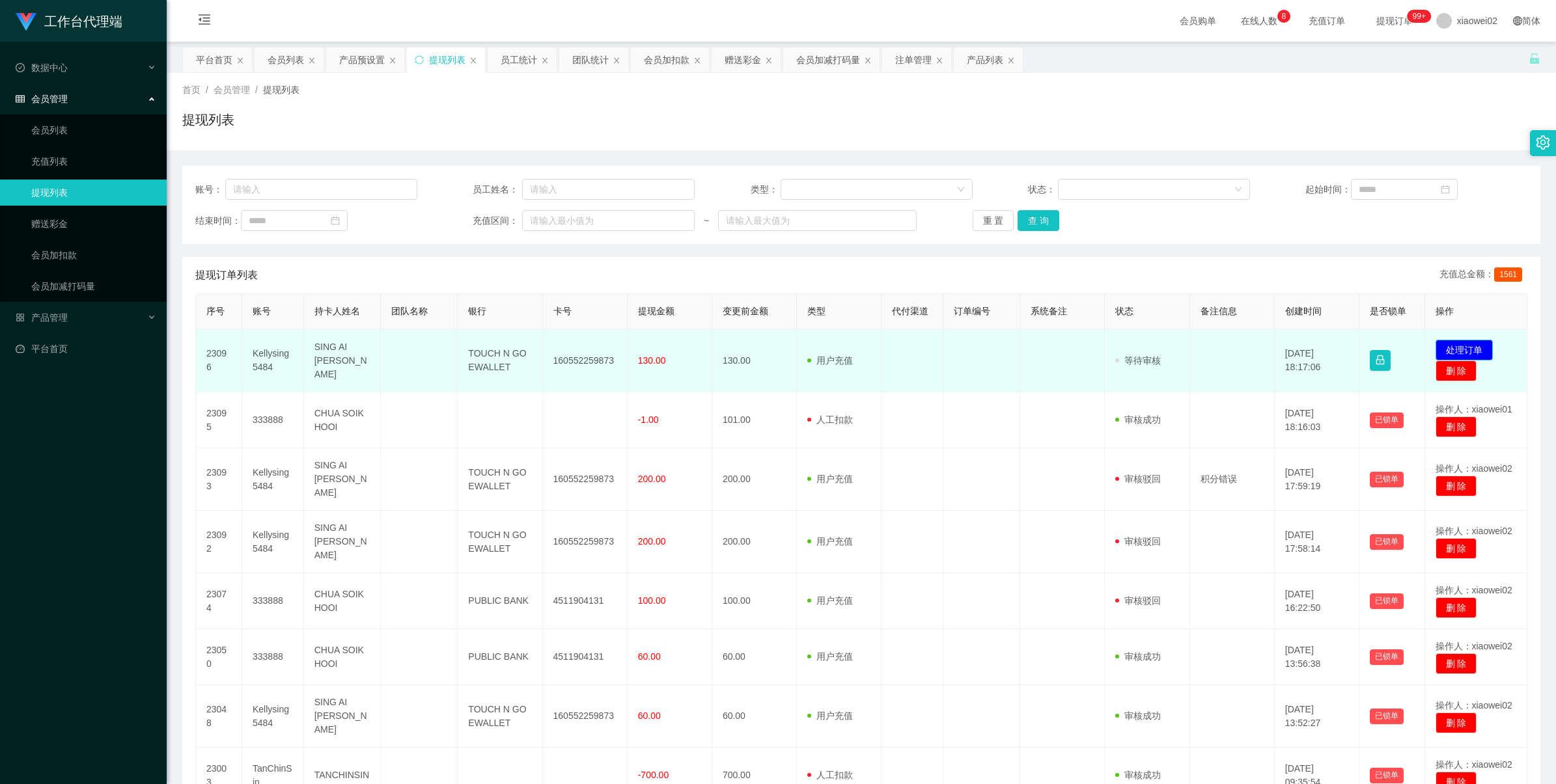
click at [811, 343] on button "处理订单" at bounding box center [1464, 350] width 57 height 21
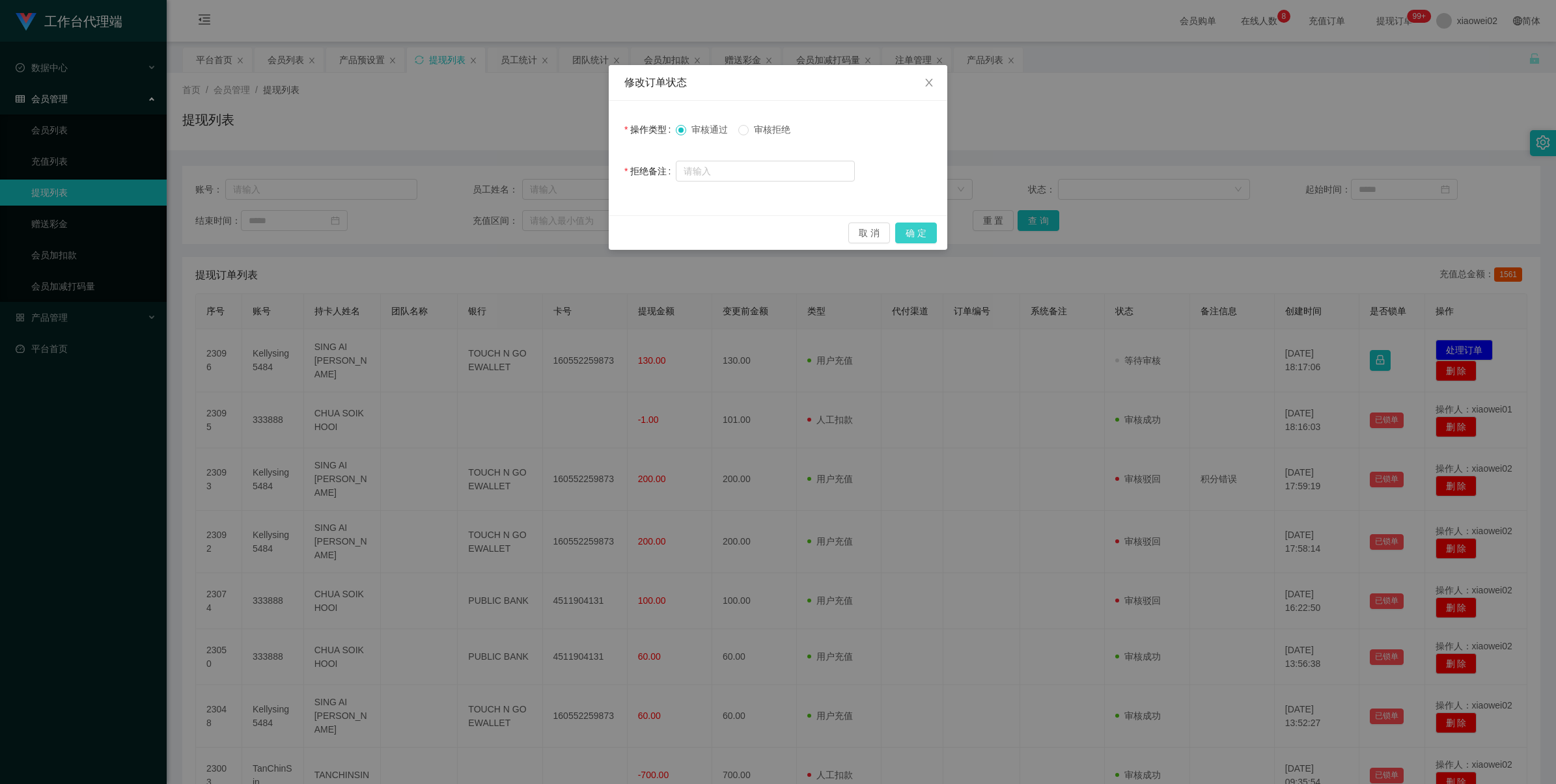
click at [811, 233] on button "确 定" at bounding box center [916, 233] width 42 height 21
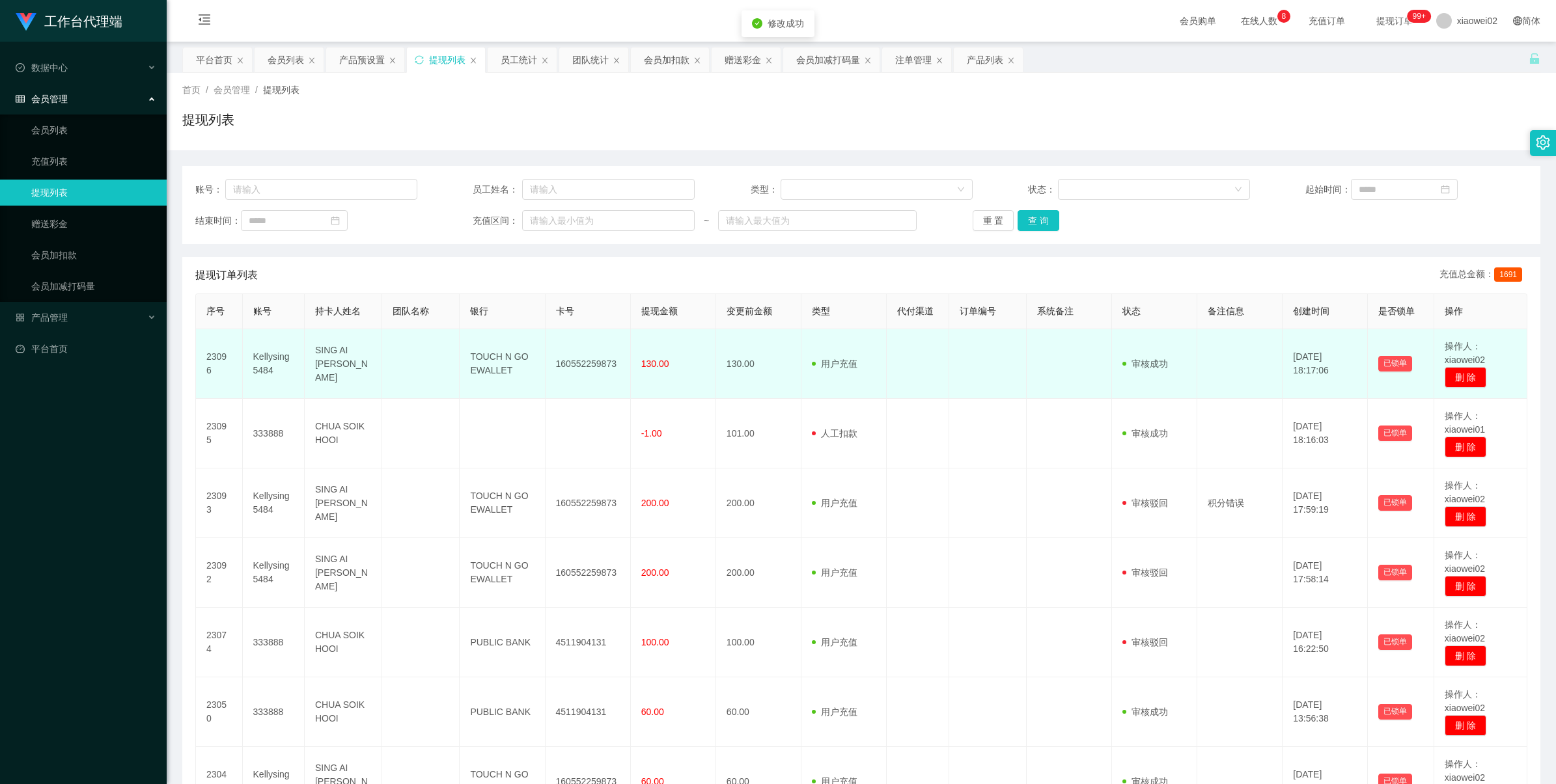
click at [607, 369] on td "160552259873" at bounding box center [588, 364] width 86 height 70
click at [594, 361] on td "160552259873" at bounding box center [588, 364] width 86 height 70
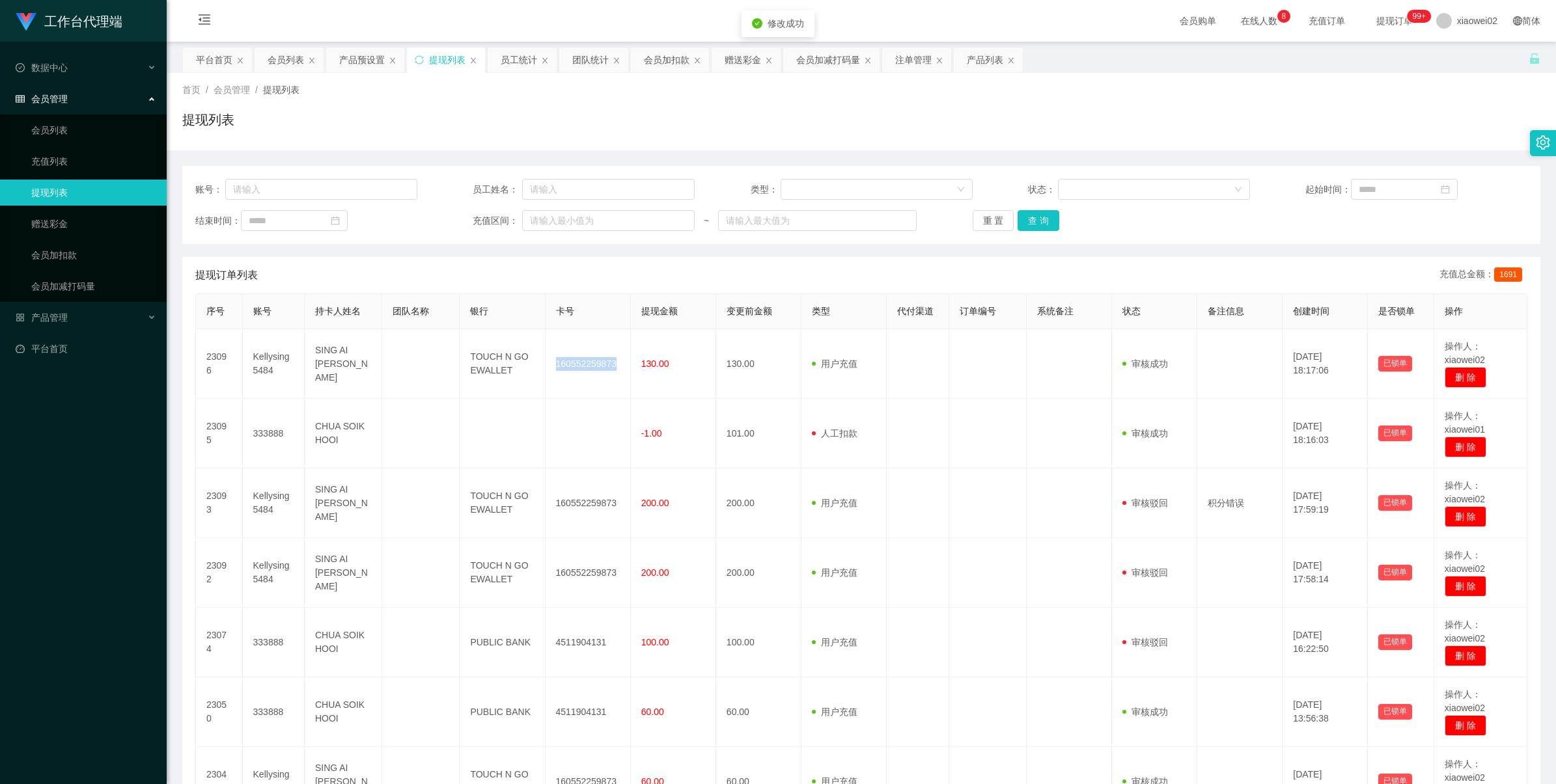
drag, startPoint x: 594, startPoint y: 361, endPoint x: 748, endPoint y: 262, distance: 183.1
click at [595, 359] on td "160552259873" at bounding box center [588, 364] width 86 height 70
copy td "160552259873"
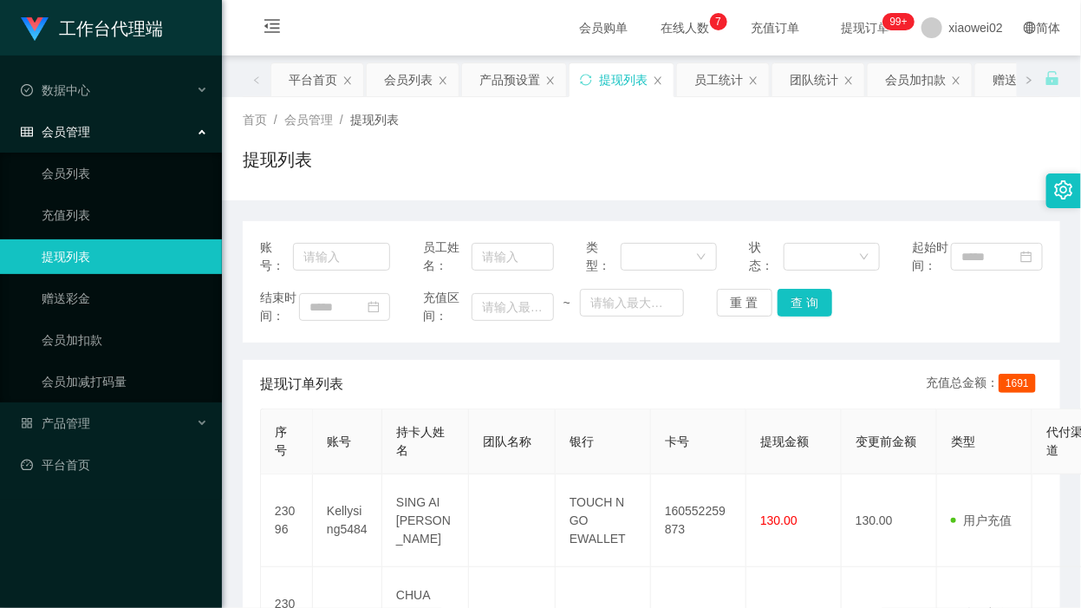
scroll to position [217, 0]
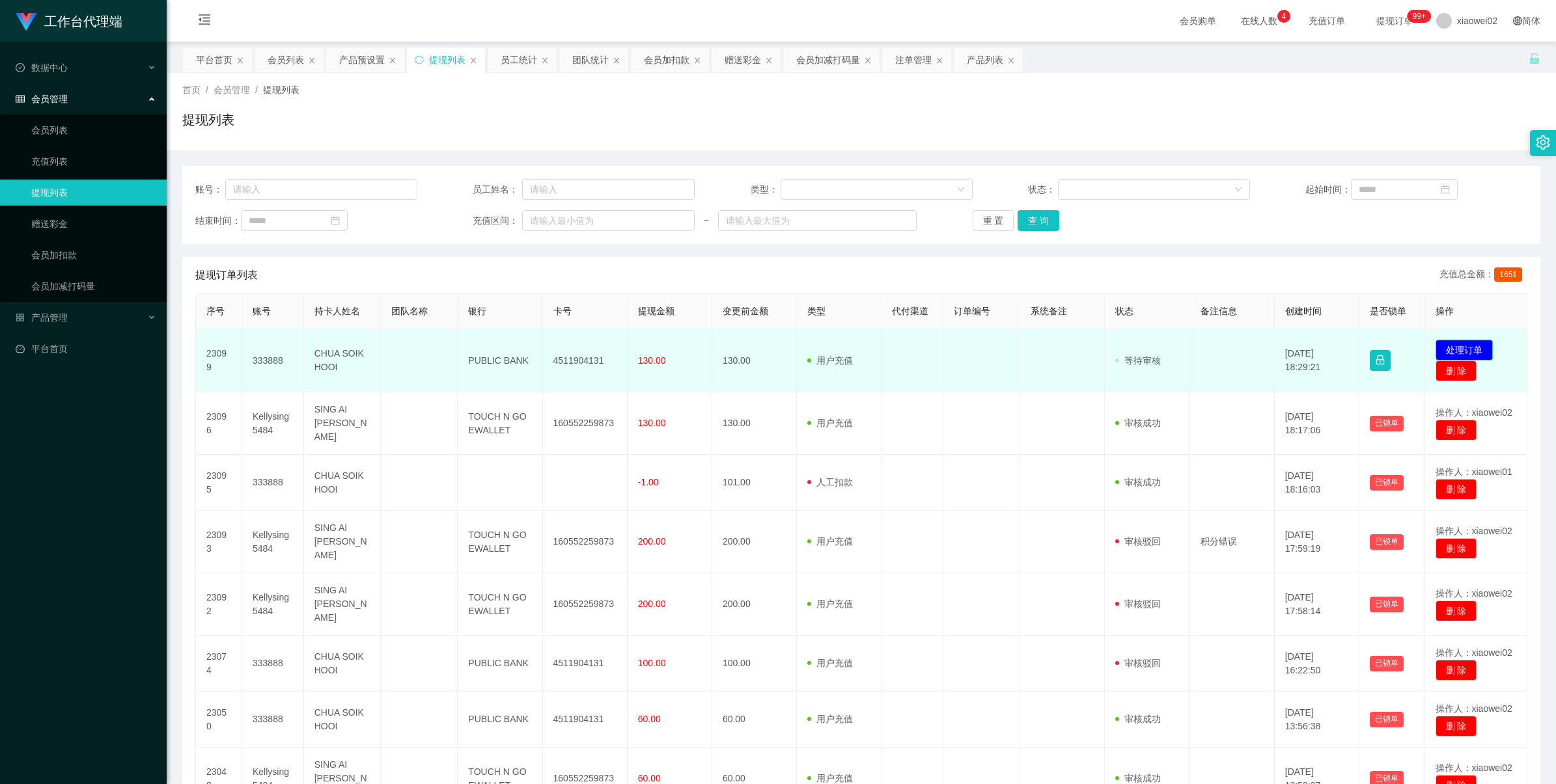
click at [1446, 350] on button "处理订单" at bounding box center [1464, 350] width 57 height 21
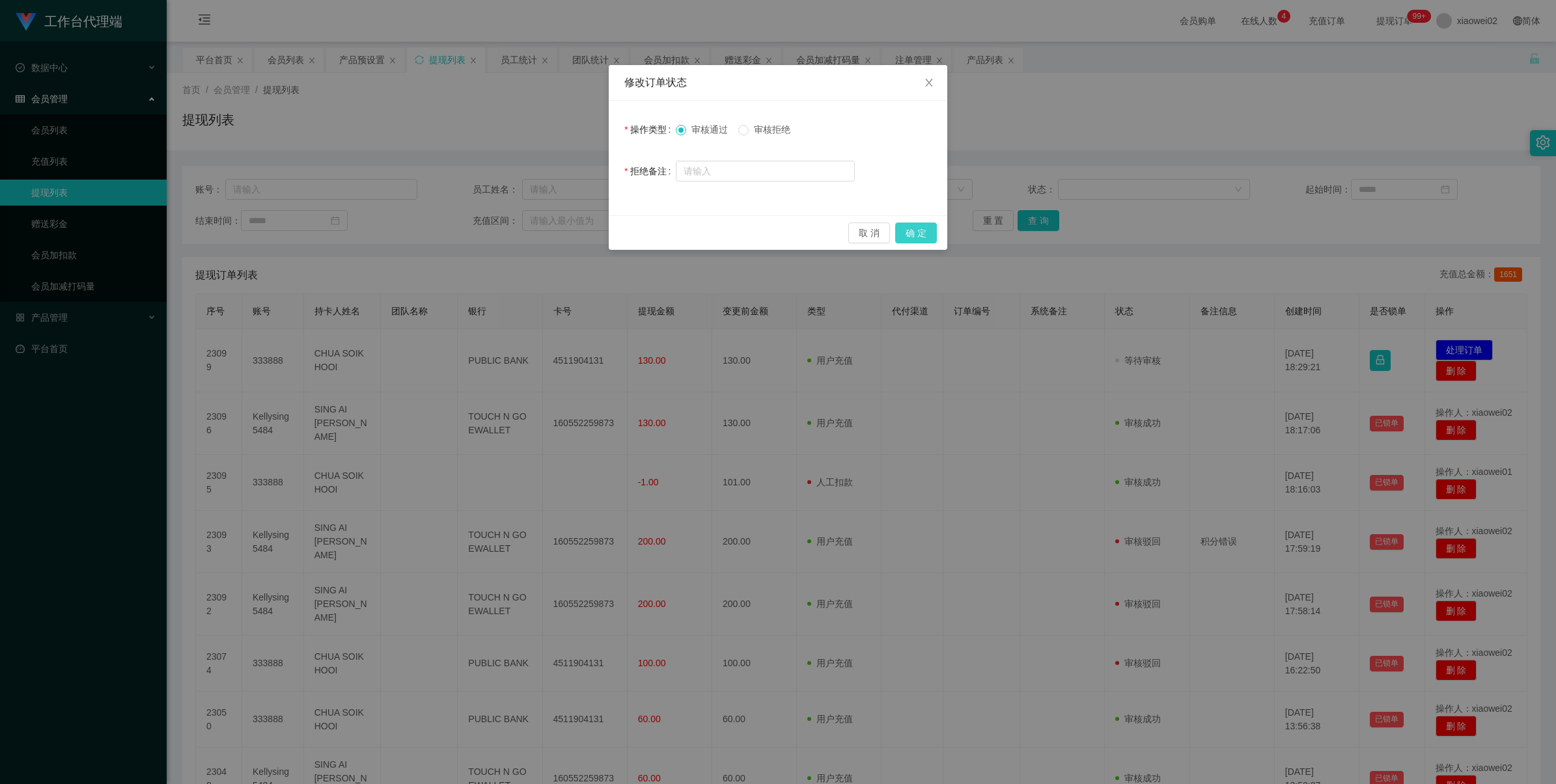
click at [932, 234] on button "确 定" at bounding box center [916, 233] width 42 height 21
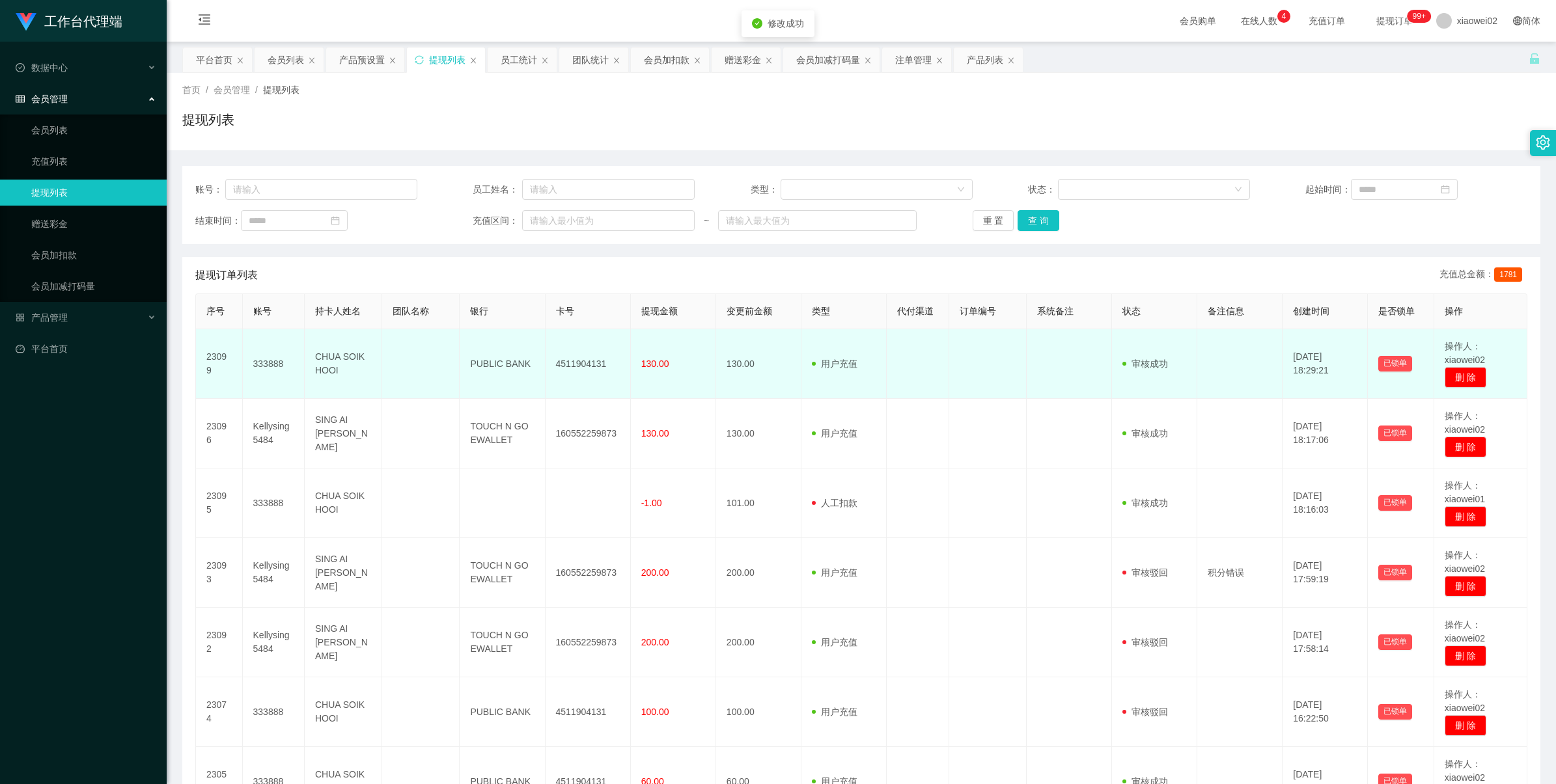
click at [575, 371] on td "4511904131" at bounding box center [588, 364] width 86 height 70
click at [576, 365] on td "4511904131" at bounding box center [588, 364] width 86 height 70
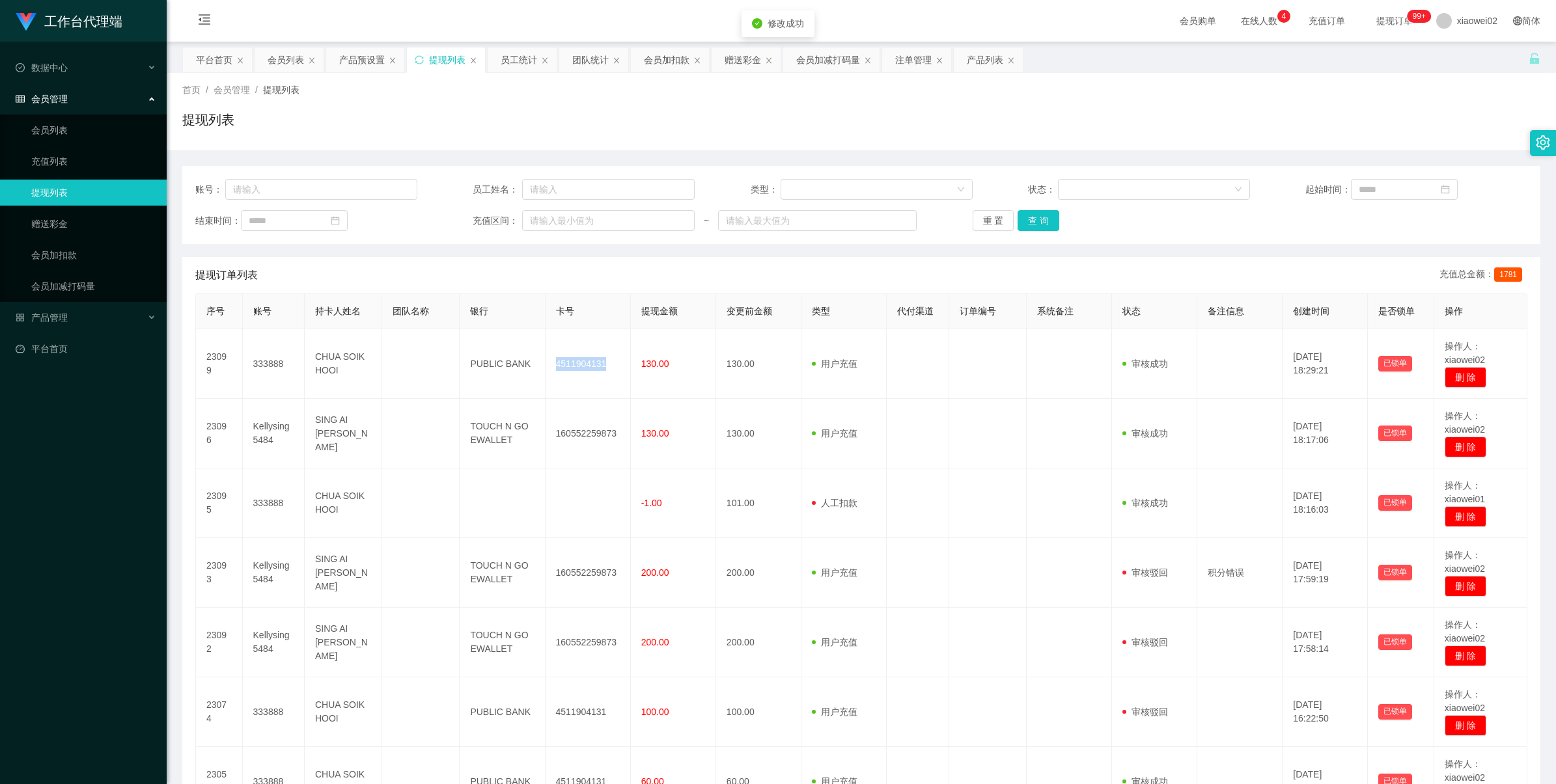
copy td "4511904131"
